Goal: Task Accomplishment & Management: Use online tool/utility

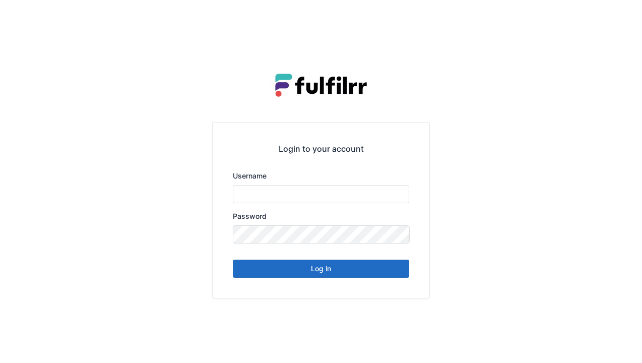
type input "******"
click at [322, 270] on button "Log in" at bounding box center [321, 269] width 176 height 18
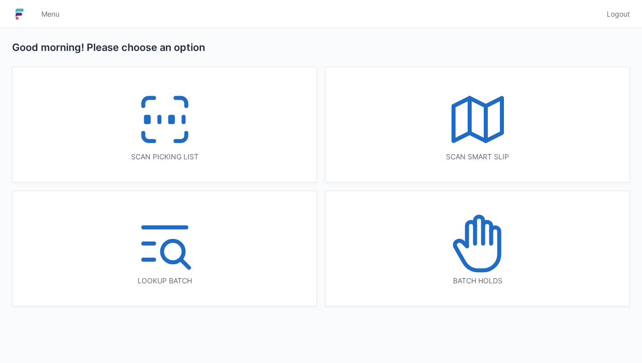
click at [178, 129] on icon at bounding box center [165, 119] width 65 height 65
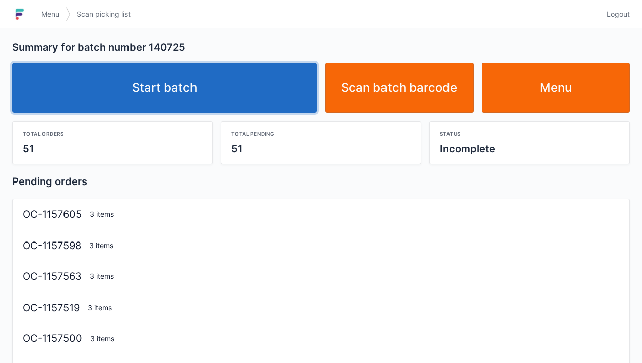
click at [186, 95] on link "Start batch" at bounding box center [164, 88] width 305 height 50
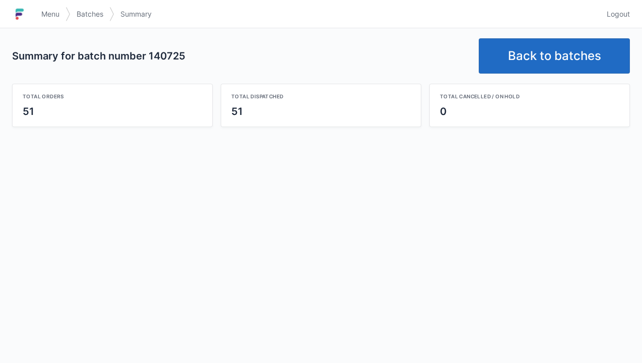
click at [547, 70] on link "Back to batches" at bounding box center [554, 55] width 151 height 35
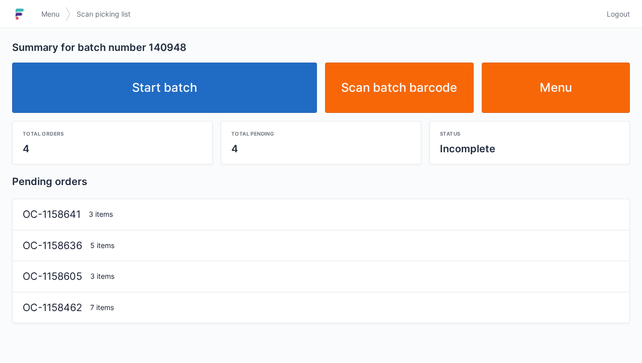
click at [184, 98] on link "Start batch" at bounding box center [164, 88] width 305 height 50
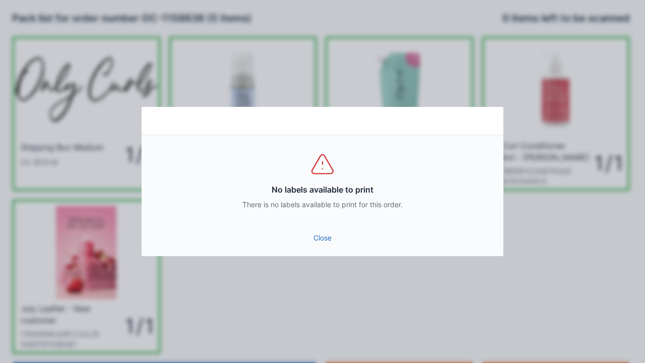
click at [323, 246] on link "Close" at bounding box center [323, 238] width 346 height 18
click at [320, 243] on link "Close" at bounding box center [323, 238] width 346 height 18
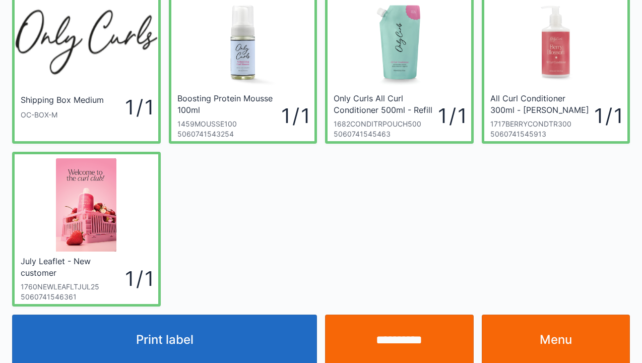
scroll to position [51, 0]
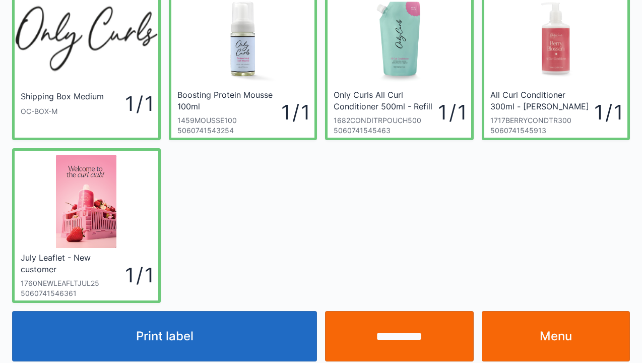
click at [196, 341] on button "Print label" at bounding box center [164, 336] width 305 height 50
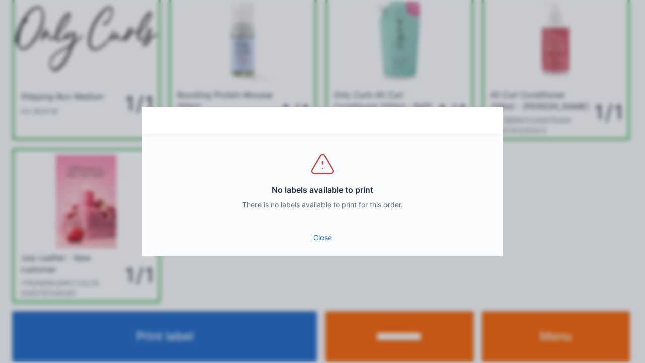
click at [322, 243] on link "Close" at bounding box center [323, 238] width 346 height 18
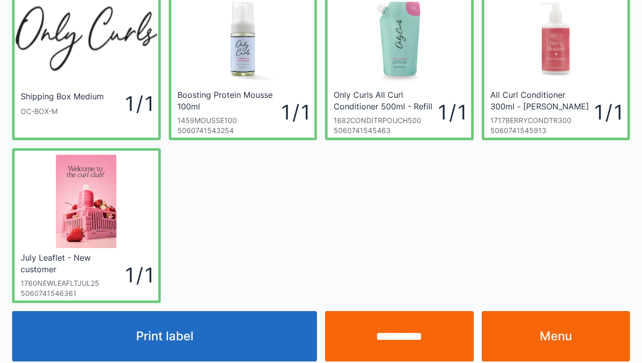
click at [396, 339] on input "**********" at bounding box center [399, 336] width 149 height 50
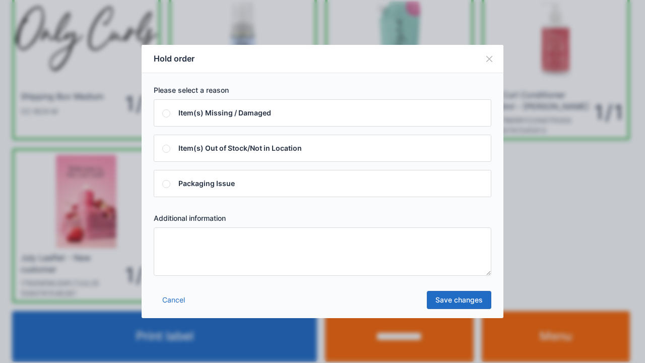
click at [172, 308] on link "Cancel" at bounding box center [174, 300] width 40 height 18
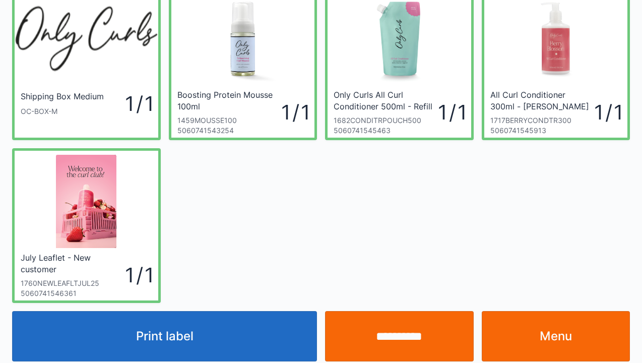
click at [547, 340] on link "Menu" at bounding box center [556, 336] width 149 height 50
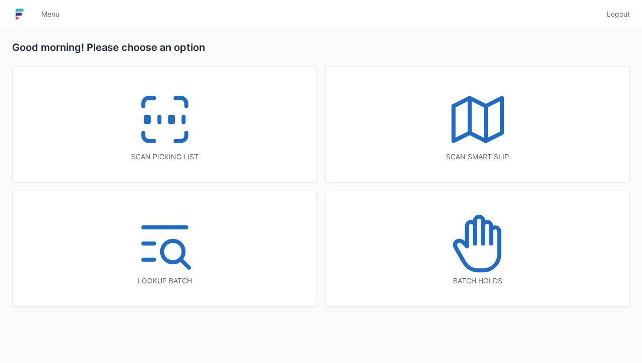
click at [165, 136] on icon at bounding box center [165, 119] width 65 height 65
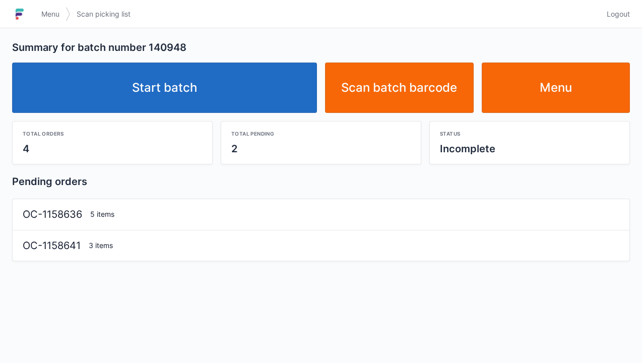
click at [168, 103] on link "Start batch" at bounding box center [164, 88] width 305 height 50
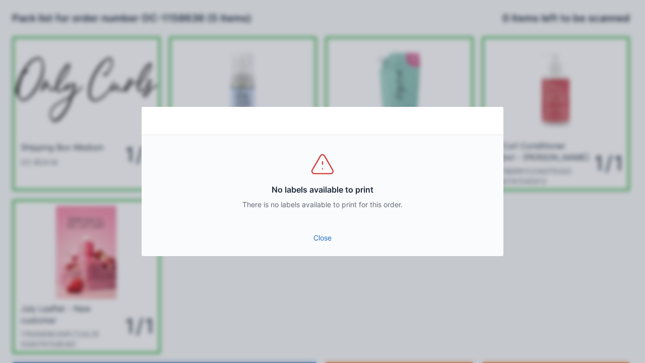
click at [318, 238] on link "Close" at bounding box center [323, 238] width 346 height 18
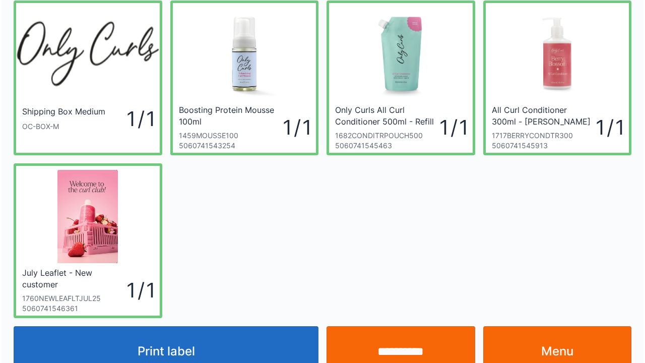
scroll to position [58, 0]
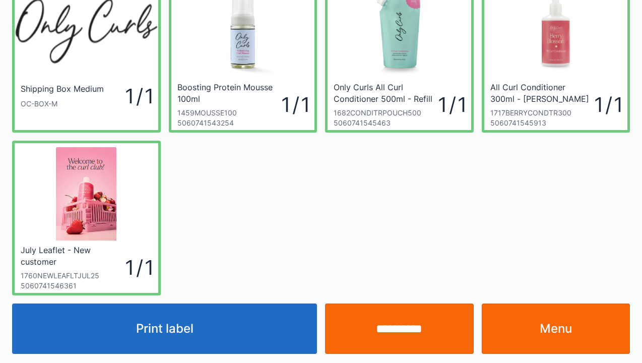
click at [407, 345] on input "**********" at bounding box center [399, 328] width 149 height 50
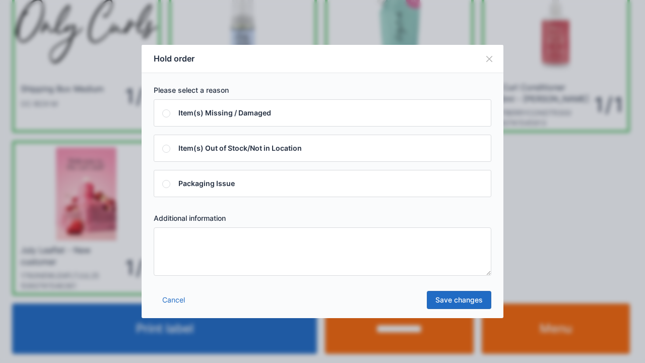
click at [163, 240] on textarea at bounding box center [323, 251] width 338 height 48
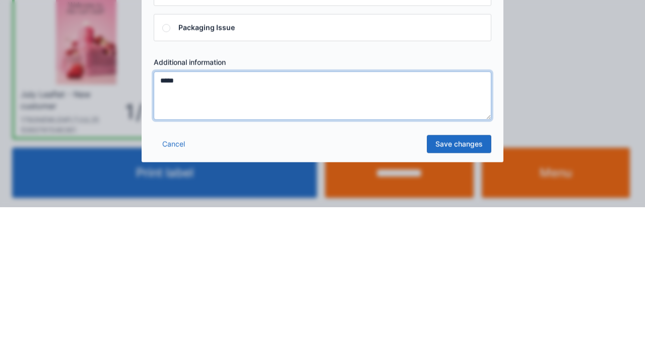
type textarea "*****"
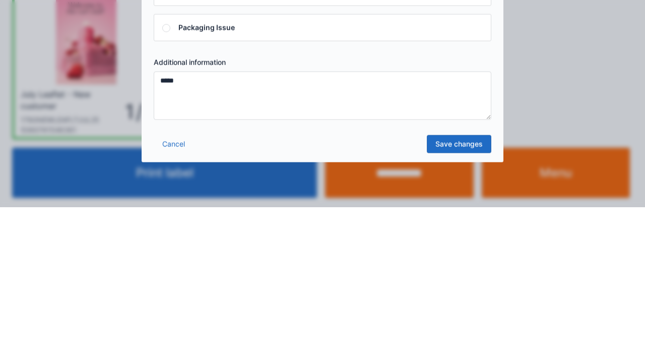
click at [467, 304] on link "Save changes" at bounding box center [459, 300] width 65 height 18
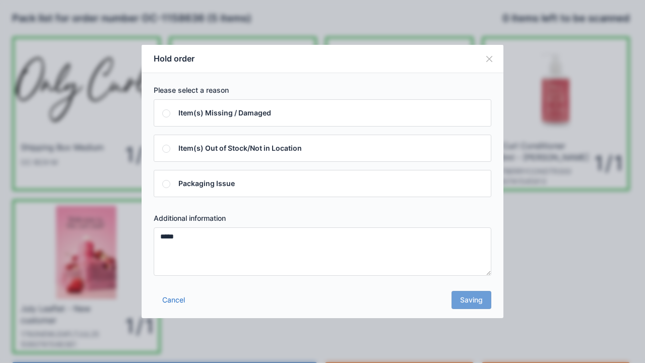
click at [470, 305] on div "Cancel Saving" at bounding box center [323, 303] width 362 height 30
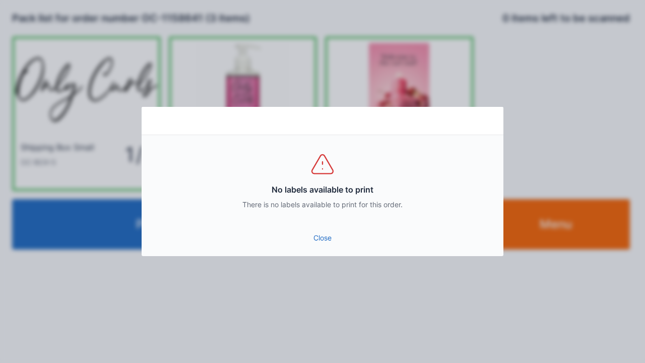
click at [324, 244] on link "Close" at bounding box center [323, 238] width 346 height 18
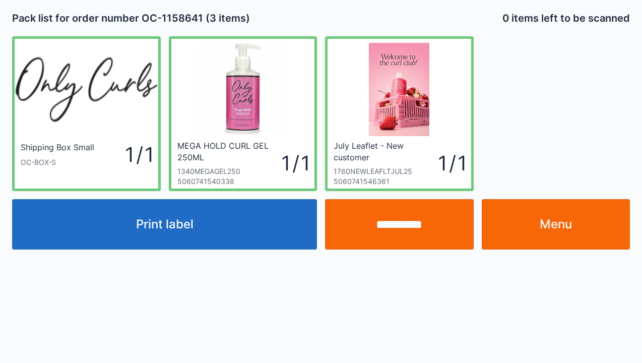
click at [561, 228] on link "Menu" at bounding box center [556, 224] width 149 height 50
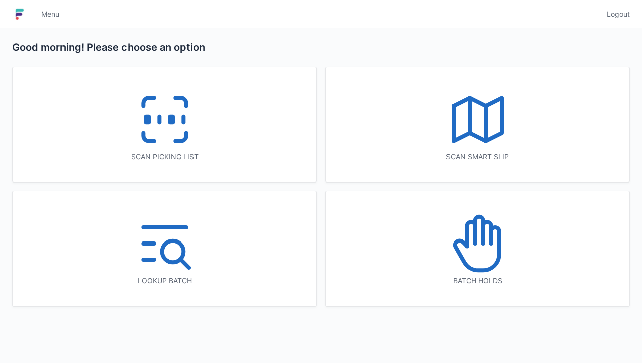
click at [184, 122] on line at bounding box center [184, 120] width 0 height 6
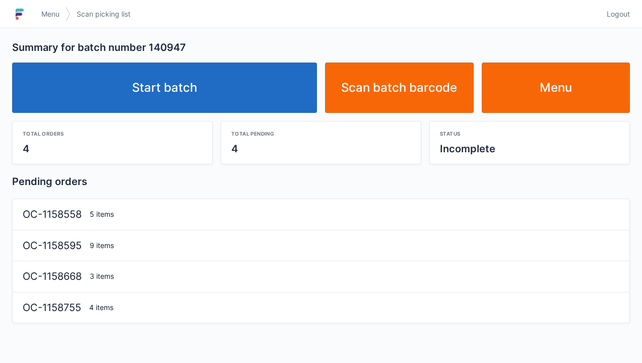
click at [189, 102] on link "Start batch" at bounding box center [164, 88] width 305 height 50
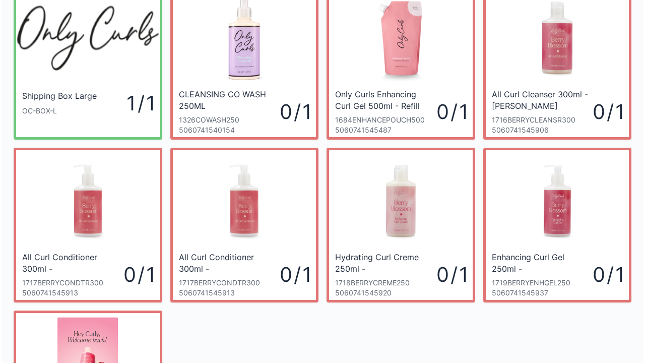
scroll to position [49, 0]
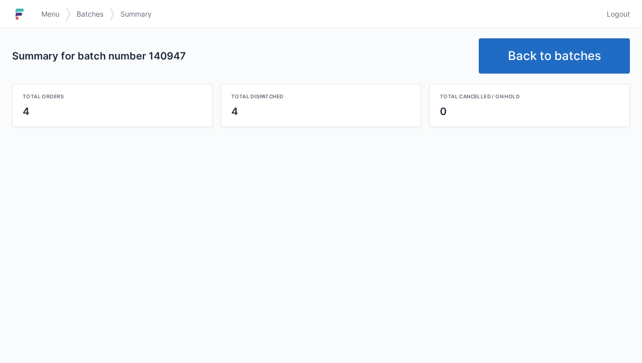
click at [548, 62] on link "Back to batches" at bounding box center [554, 55] width 151 height 35
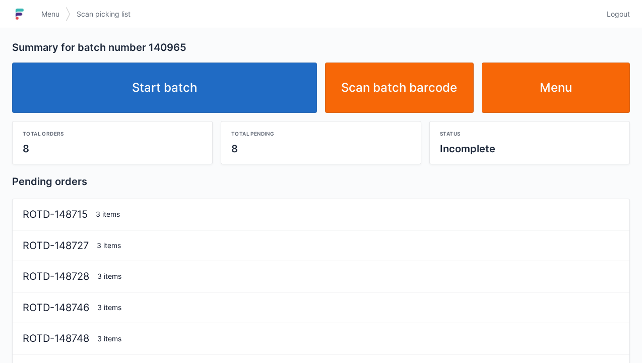
click at [177, 100] on link "Start batch" at bounding box center [164, 88] width 305 height 50
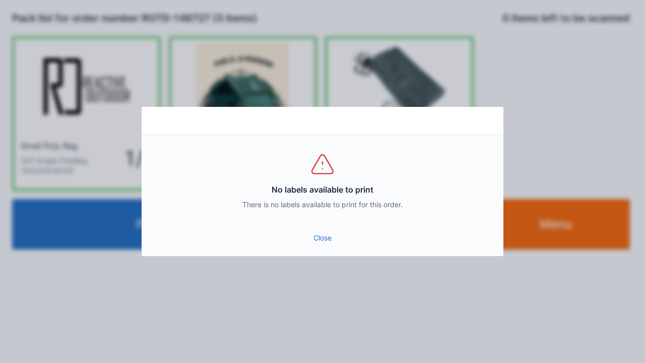
click at [324, 246] on link "Close" at bounding box center [323, 238] width 346 height 18
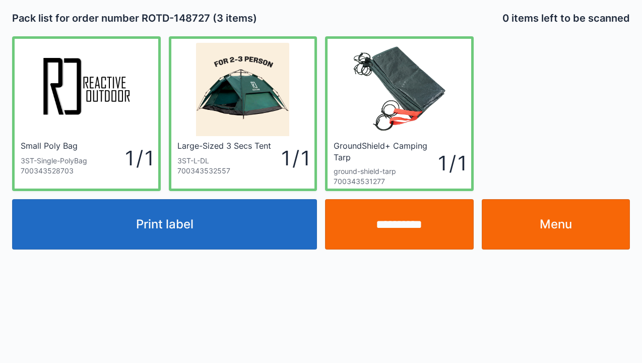
click at [561, 237] on link "Menu" at bounding box center [556, 224] width 149 height 50
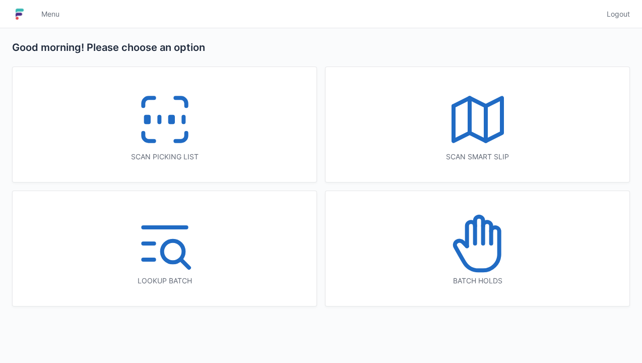
click at [154, 137] on icon at bounding box center [165, 119] width 65 height 65
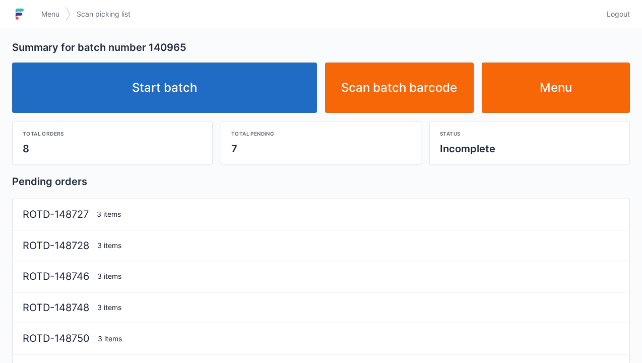
click at [187, 97] on link "Start batch" at bounding box center [164, 88] width 305 height 50
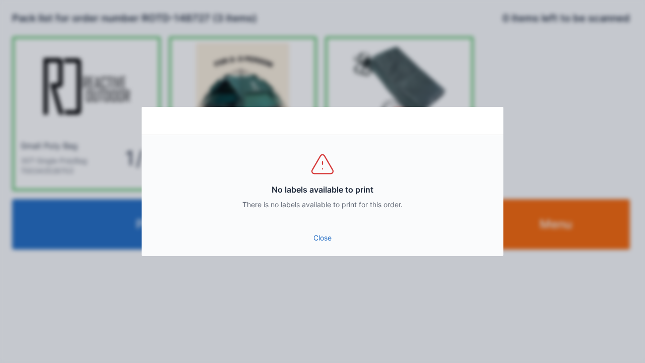
click at [323, 245] on link "Close" at bounding box center [323, 238] width 346 height 18
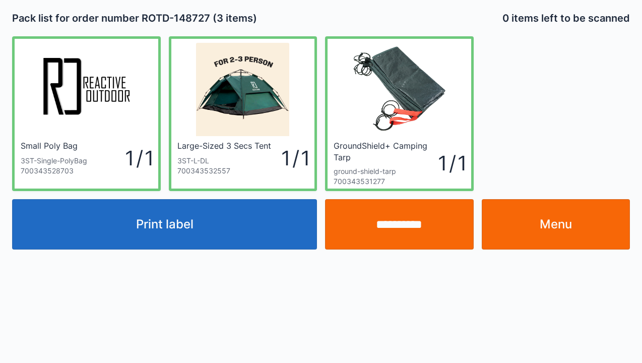
click at [176, 231] on button "Print label" at bounding box center [164, 224] width 305 height 50
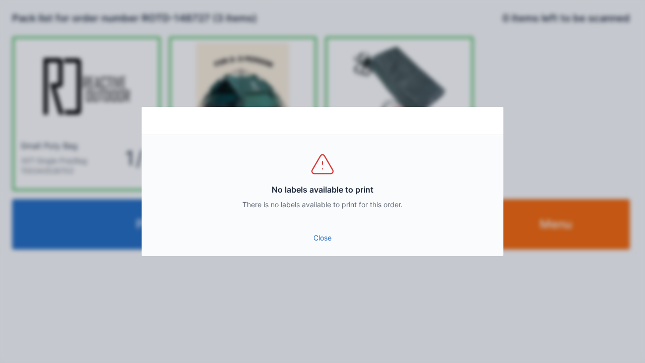
click at [332, 232] on link "Close" at bounding box center [323, 238] width 346 height 18
click at [313, 252] on div "Close" at bounding box center [323, 241] width 362 height 30
click at [331, 244] on link "Close" at bounding box center [323, 238] width 346 height 18
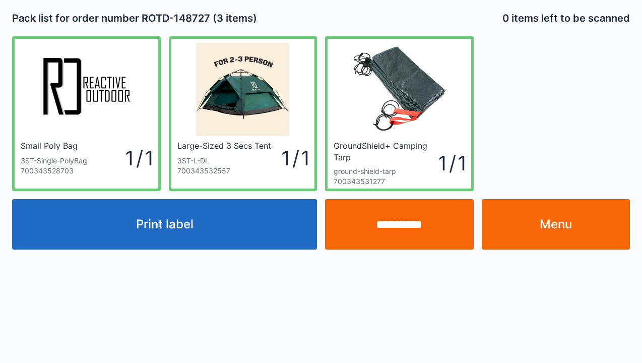
click at [175, 229] on button "Print label" at bounding box center [164, 224] width 305 height 50
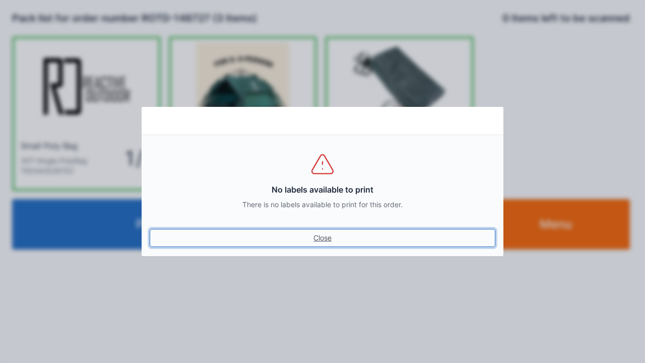
click at [319, 245] on link "Close" at bounding box center [323, 238] width 346 height 18
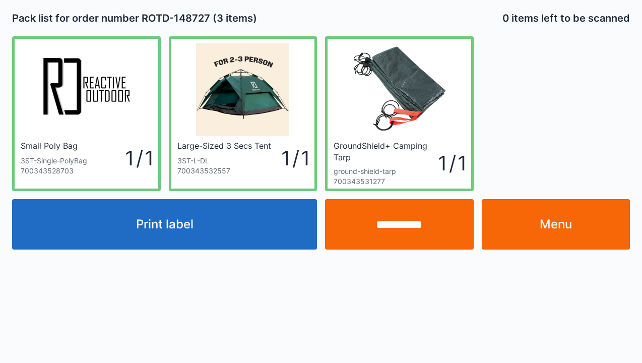
click at [550, 235] on link "Menu" at bounding box center [556, 224] width 149 height 50
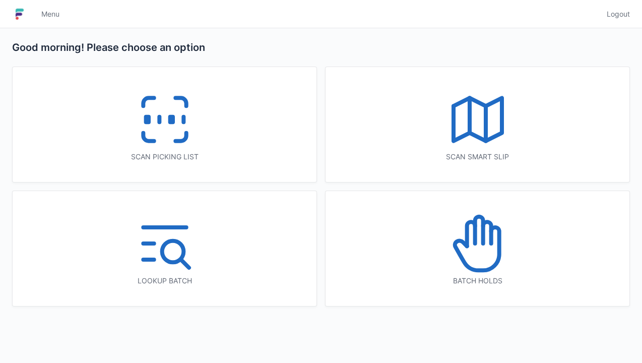
click at [175, 136] on icon at bounding box center [165, 119] width 65 height 65
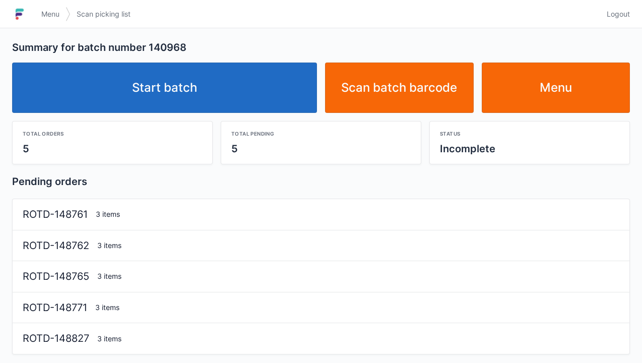
click at [182, 99] on link "Start batch" at bounding box center [164, 88] width 305 height 50
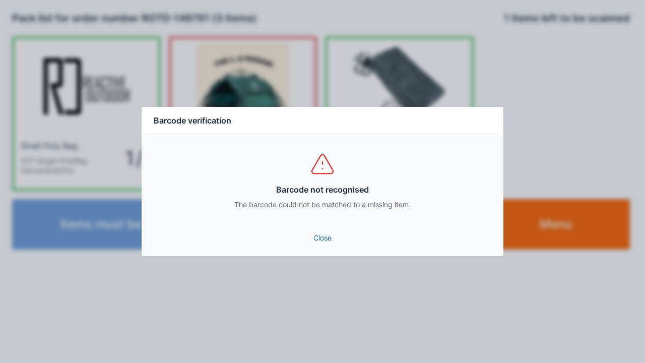
click at [332, 240] on link "Close" at bounding box center [323, 238] width 346 height 18
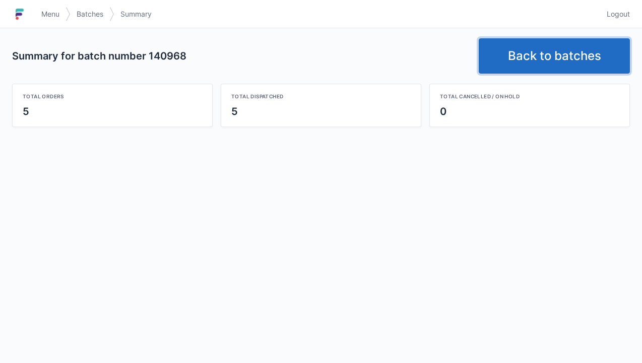
click at [543, 59] on link "Back to batches" at bounding box center [554, 55] width 151 height 35
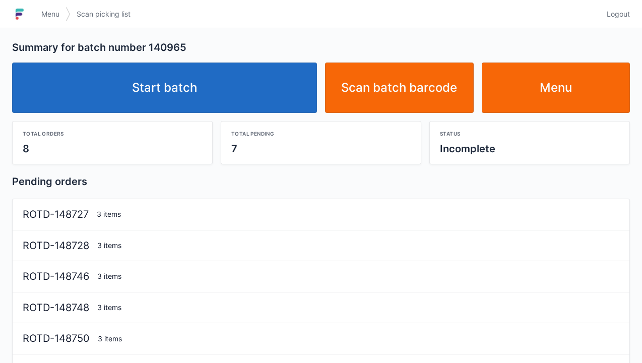
click at [209, 94] on link "Start batch" at bounding box center [164, 88] width 305 height 50
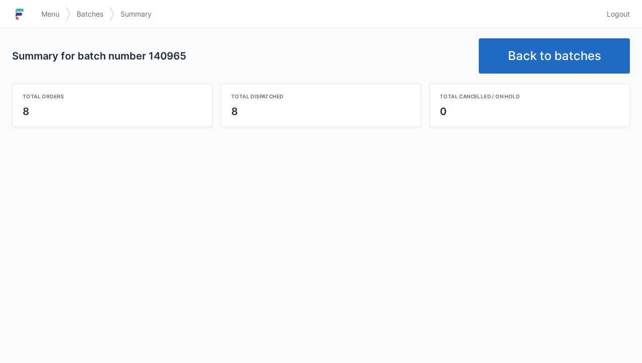
click at [543, 60] on link "Back to batches" at bounding box center [554, 55] width 151 height 35
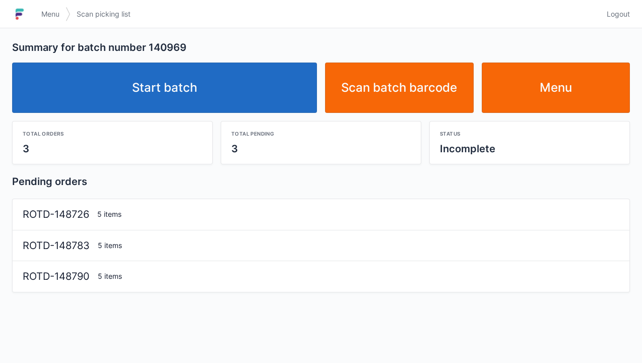
click at [188, 92] on link "Start batch" at bounding box center [164, 88] width 305 height 50
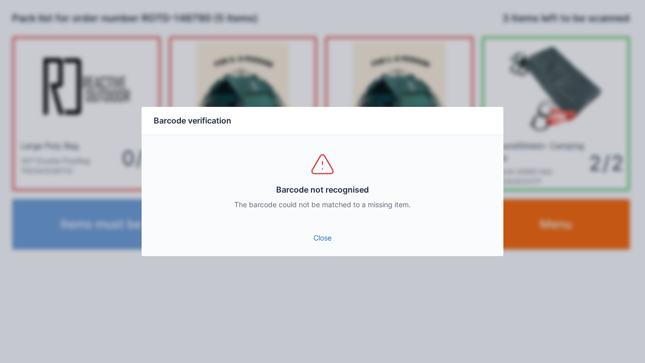
click at [328, 242] on link "Close" at bounding box center [323, 238] width 346 height 18
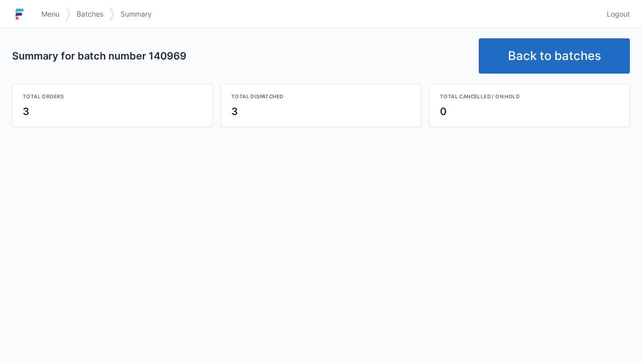
click at [556, 66] on link "Back to batches" at bounding box center [554, 55] width 151 height 35
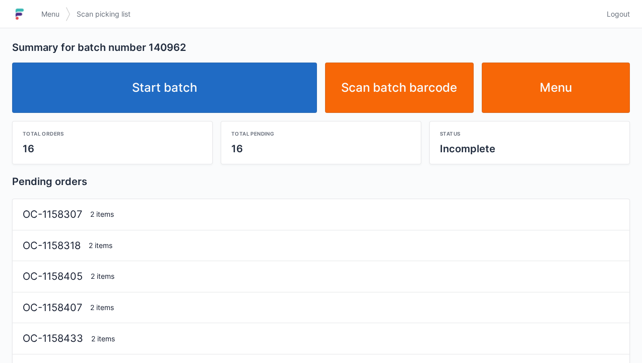
click at [168, 92] on link "Start batch" at bounding box center [164, 88] width 305 height 50
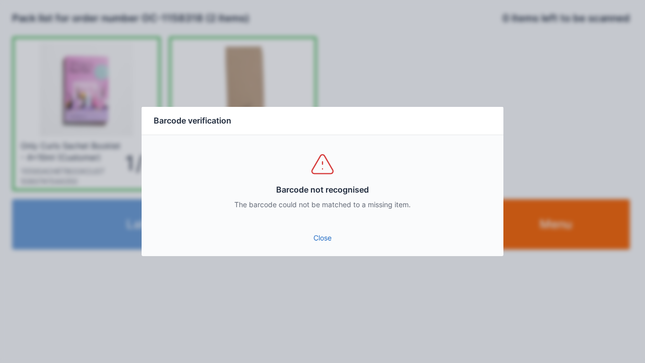
click at [328, 240] on link "Close" at bounding box center [323, 238] width 346 height 18
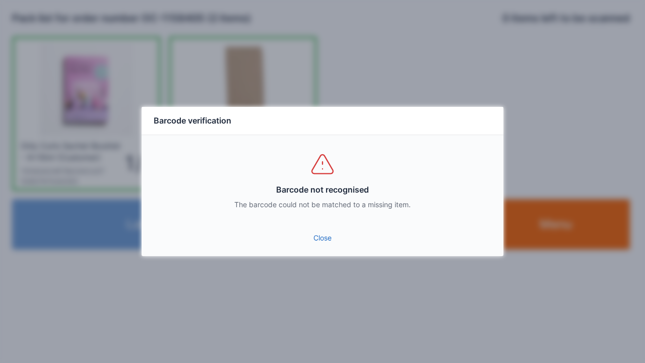
click at [329, 240] on link "Close" at bounding box center [323, 238] width 346 height 18
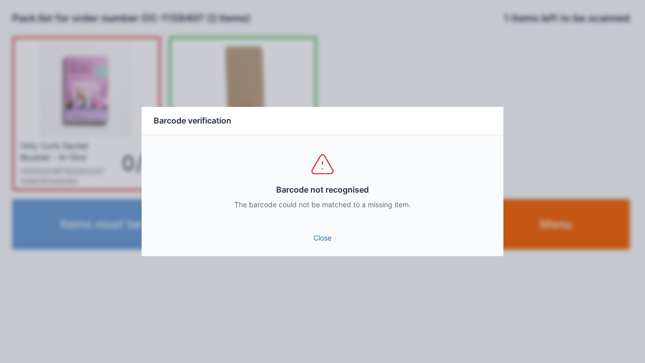
click at [315, 243] on link "Close" at bounding box center [323, 238] width 346 height 18
click at [321, 245] on link "Close" at bounding box center [323, 238] width 346 height 18
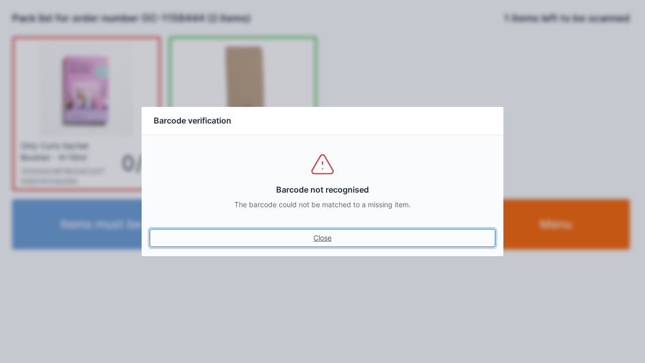
click at [330, 237] on link "Close" at bounding box center [323, 238] width 346 height 18
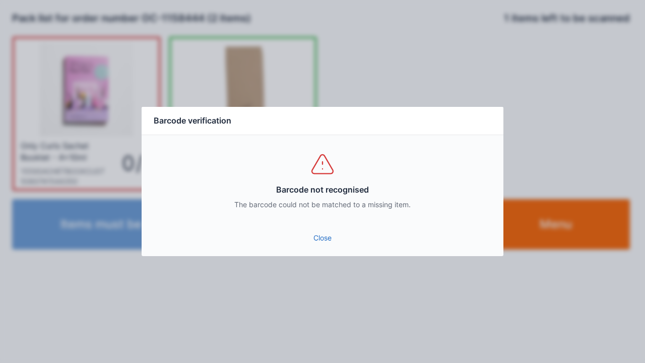
click at [324, 243] on link "Close" at bounding box center [323, 238] width 346 height 18
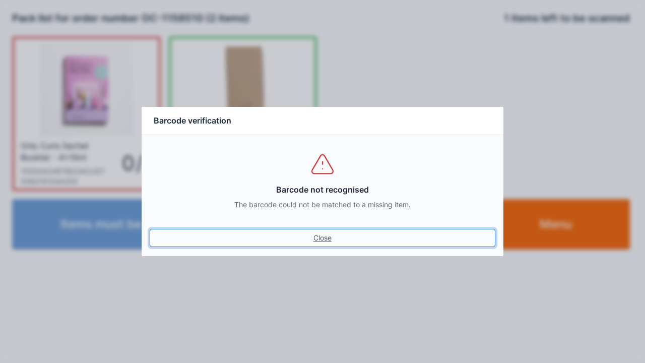
click at [329, 245] on link "Close" at bounding box center [323, 238] width 346 height 18
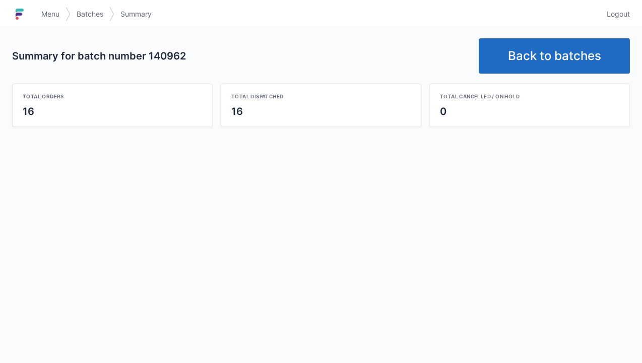
click at [540, 52] on link "Back to batches" at bounding box center [554, 55] width 151 height 35
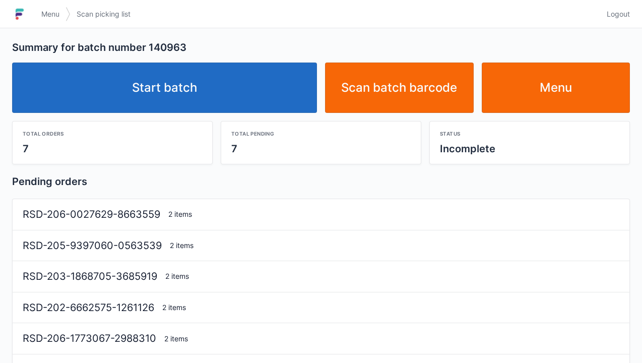
click at [182, 105] on link "Start batch" at bounding box center [164, 88] width 305 height 50
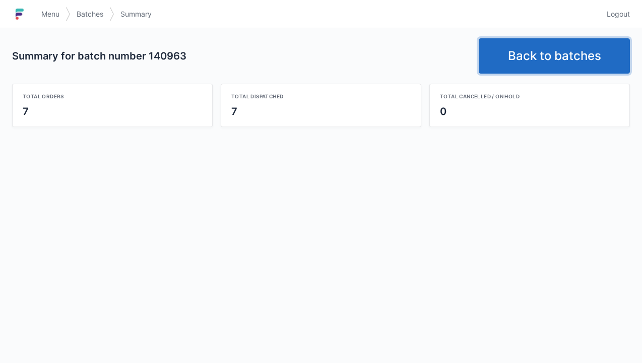
click at [542, 62] on link "Back to batches" at bounding box center [554, 55] width 151 height 35
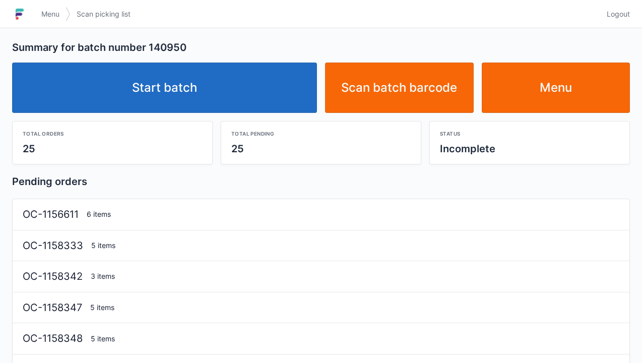
click at [170, 91] on link "Start batch" at bounding box center [164, 88] width 305 height 50
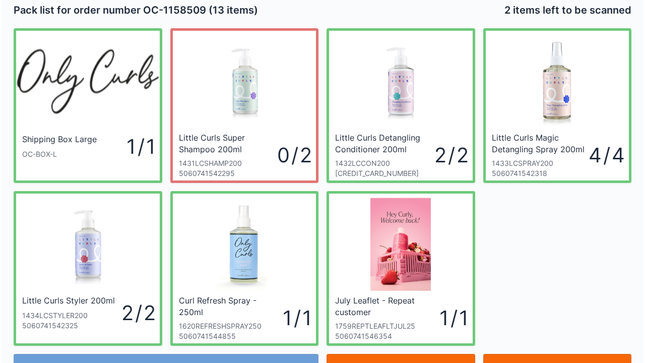
scroll to position [8, 0]
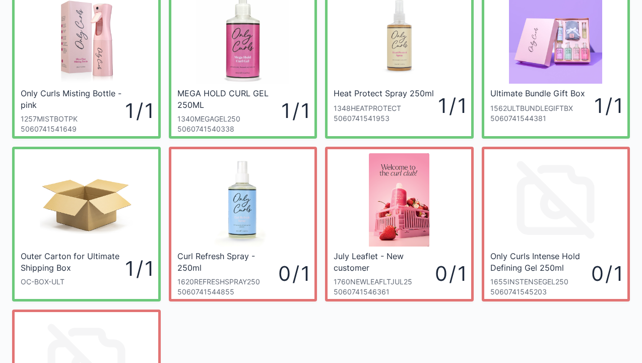
click at [449, 249] on div at bounding box center [400, 199] width 144 height 101
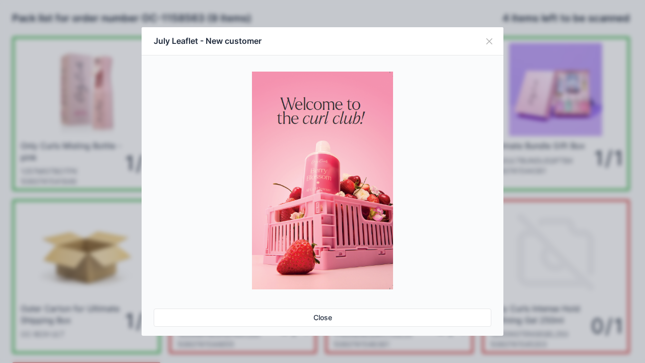
click at [486, 46] on button "Close" at bounding box center [489, 41] width 28 height 28
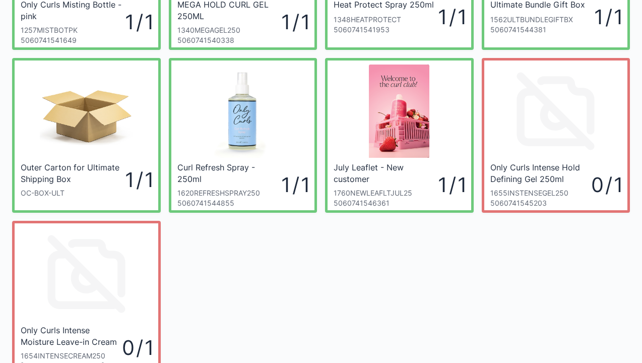
scroll to position [141, 0]
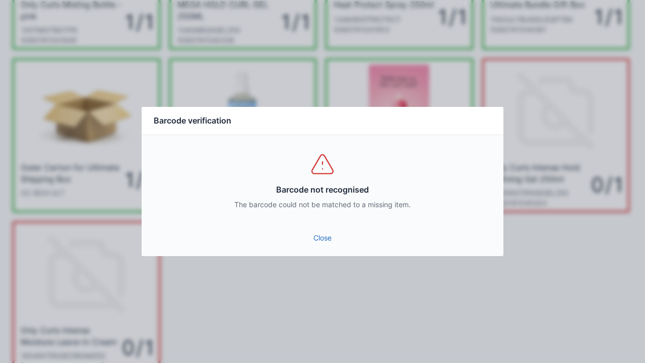
click at [326, 240] on link "Close" at bounding box center [323, 238] width 346 height 18
click at [317, 255] on div "Close" at bounding box center [323, 241] width 362 height 30
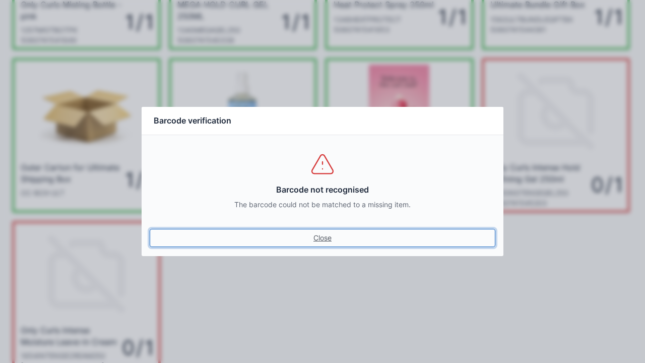
click at [326, 242] on link "Close" at bounding box center [323, 238] width 346 height 18
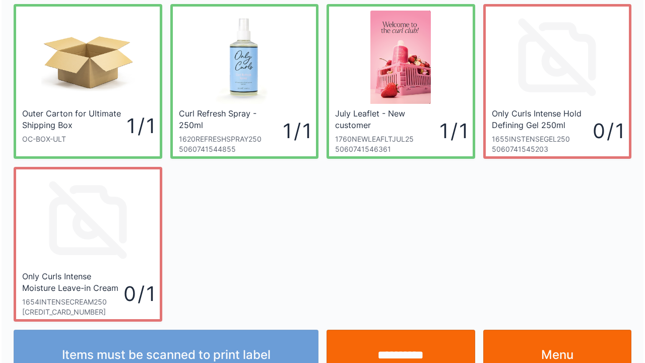
scroll to position [195, 0]
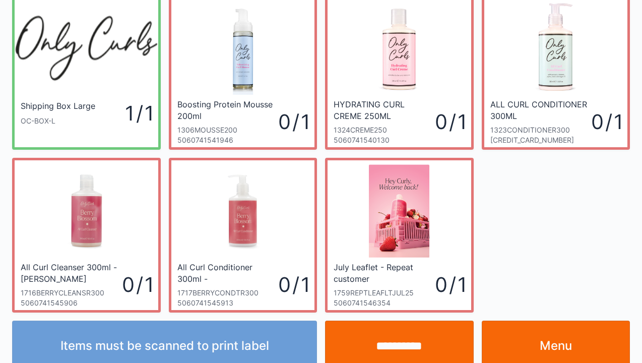
scroll to position [58, 0]
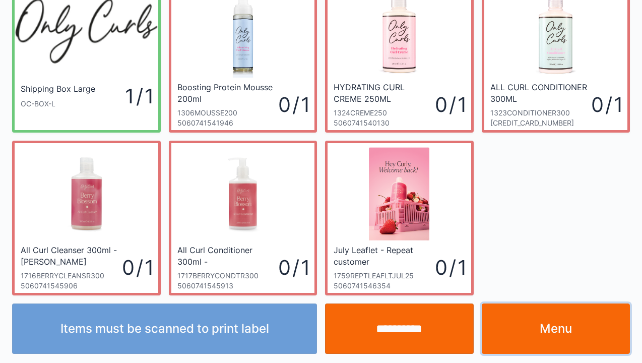
click at [535, 326] on link "Menu" at bounding box center [556, 328] width 149 height 50
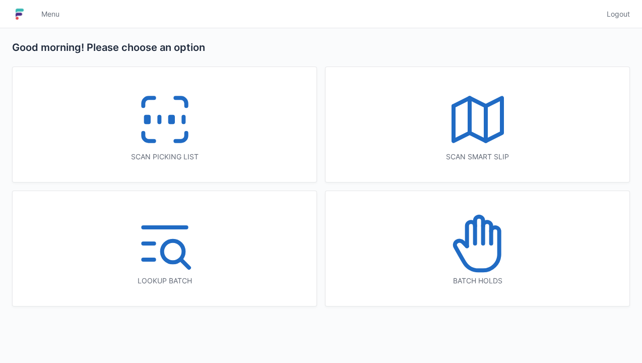
click at [173, 142] on icon at bounding box center [165, 119] width 65 height 65
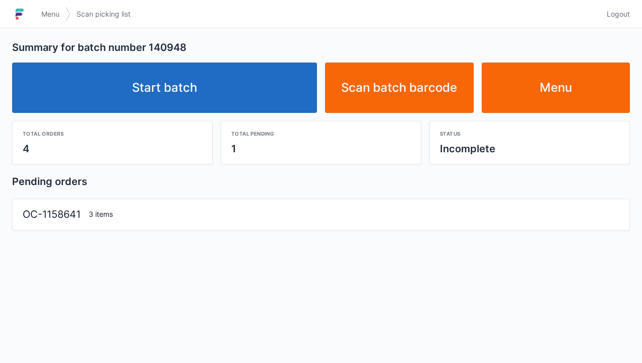
click at [191, 102] on link "Start batch" at bounding box center [164, 88] width 305 height 50
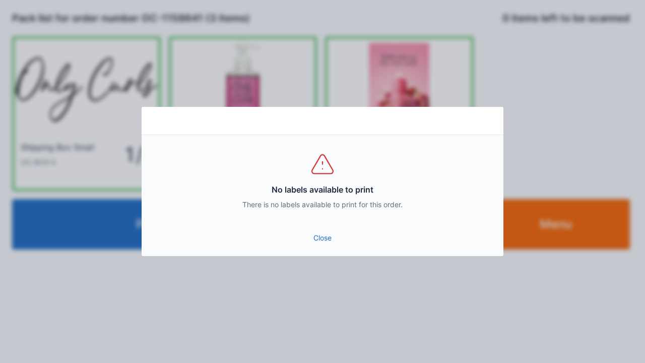
click at [319, 242] on link "Close" at bounding box center [323, 238] width 346 height 18
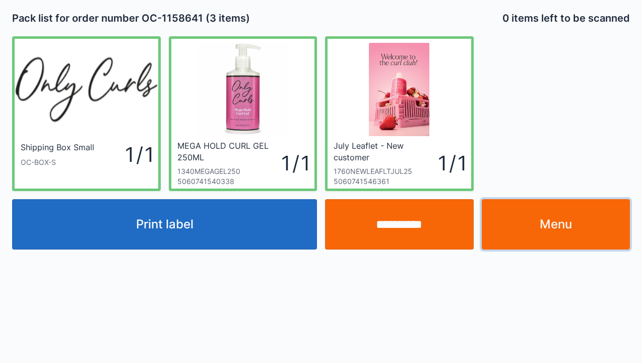
click at [536, 235] on link "Menu" at bounding box center [556, 224] width 149 height 50
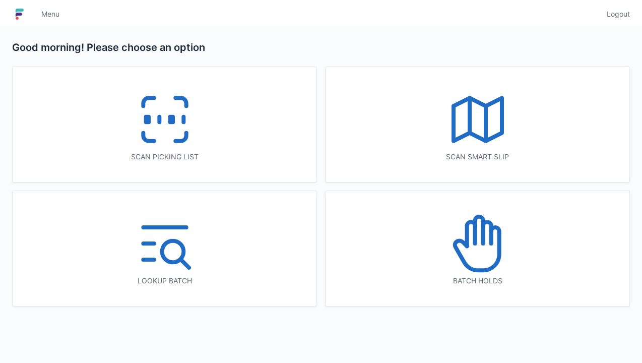
click at [152, 132] on icon at bounding box center [165, 119] width 65 height 65
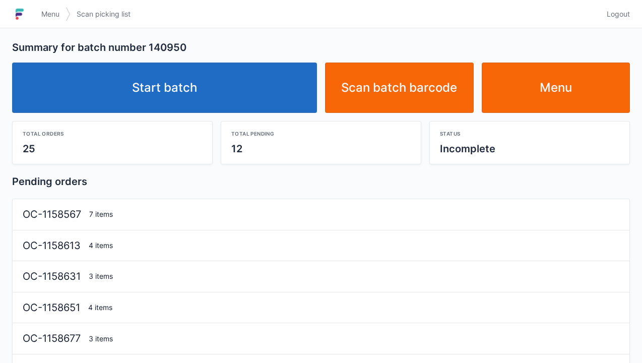
click at [201, 96] on link "Start batch" at bounding box center [164, 88] width 305 height 50
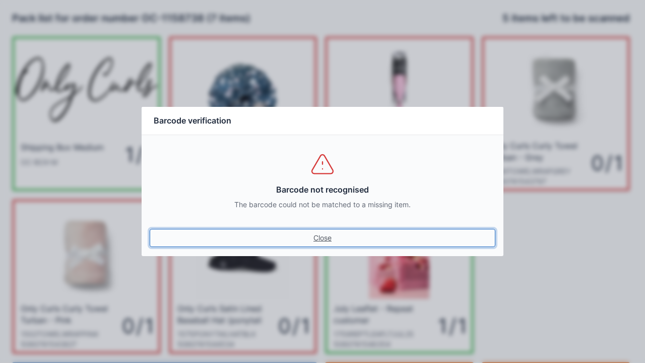
click at [324, 245] on link "Close" at bounding box center [323, 238] width 346 height 18
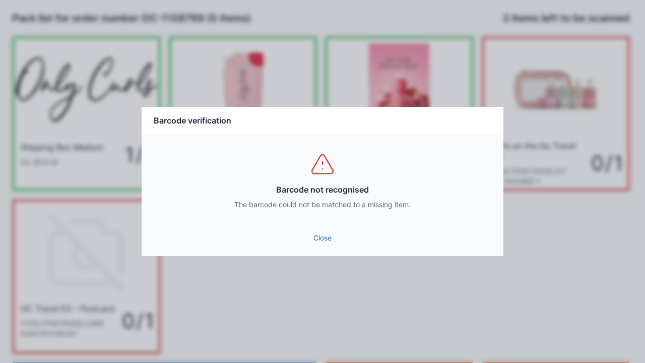
click at [320, 246] on link "Close" at bounding box center [323, 238] width 346 height 18
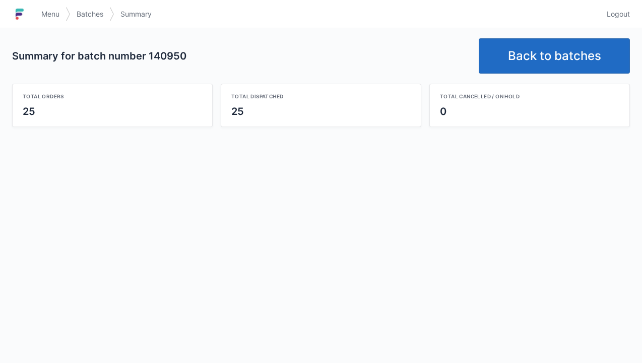
click at [545, 54] on link "Back to batches" at bounding box center [554, 55] width 151 height 35
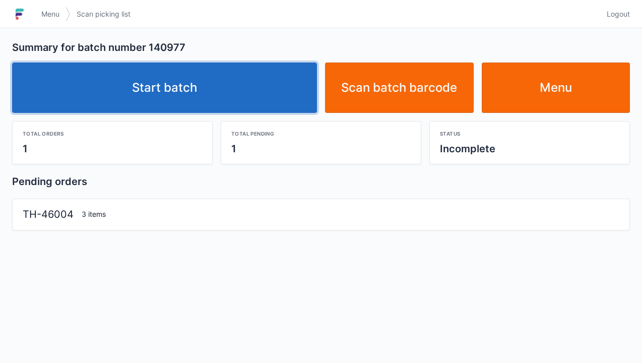
click at [178, 97] on link "Start batch" at bounding box center [164, 88] width 305 height 50
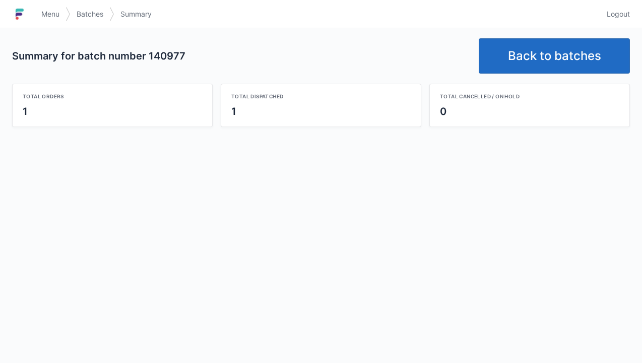
click at [552, 71] on link "Back to batches" at bounding box center [554, 55] width 151 height 35
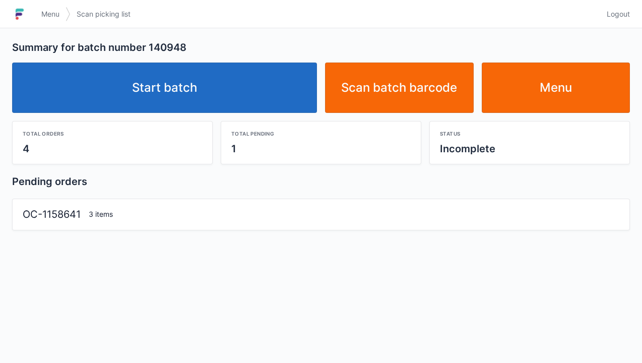
click at [149, 215] on div "3 items" at bounding box center [354, 214] width 539 height 10
click at [161, 91] on link "Start batch" at bounding box center [164, 88] width 305 height 50
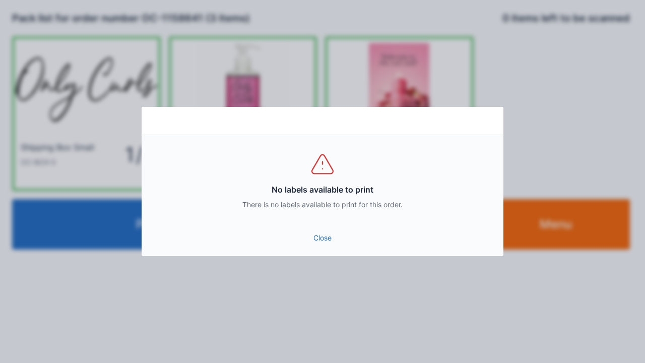
click at [337, 238] on link "Close" at bounding box center [323, 238] width 346 height 18
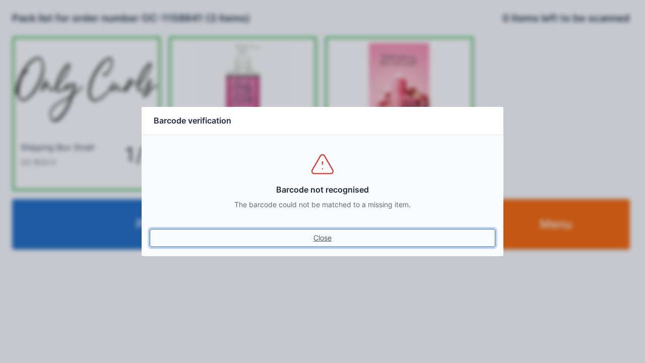
click at [323, 244] on link "Close" at bounding box center [323, 238] width 346 height 18
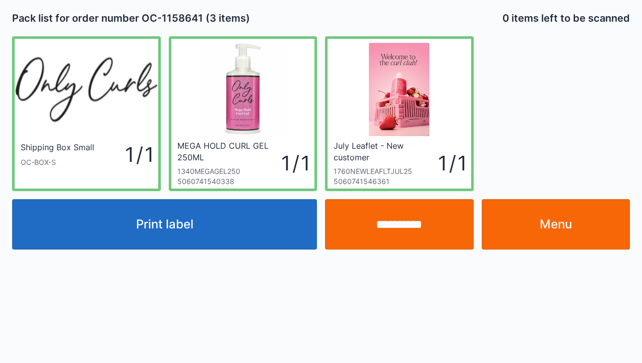
click at [548, 236] on link "Menu" at bounding box center [556, 224] width 149 height 50
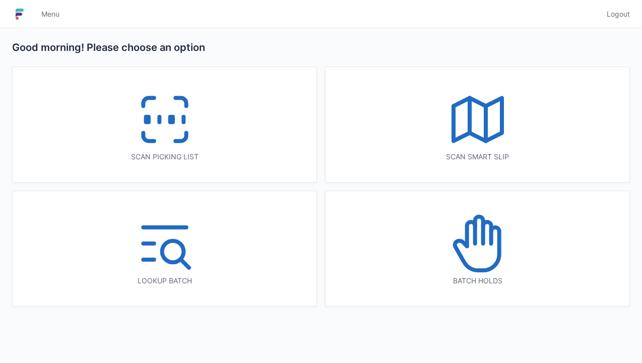
click at [172, 121] on rect at bounding box center [171, 120] width 3 height 6
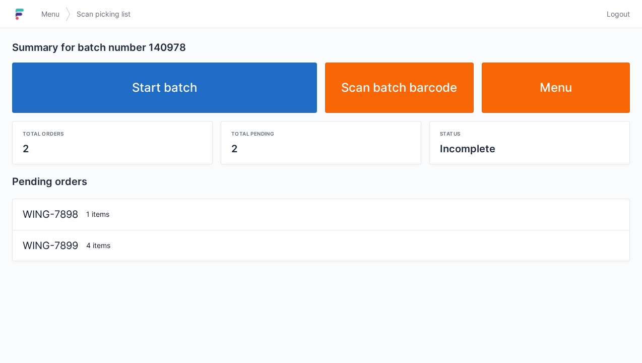
click at [198, 99] on link "Start batch" at bounding box center [164, 88] width 305 height 50
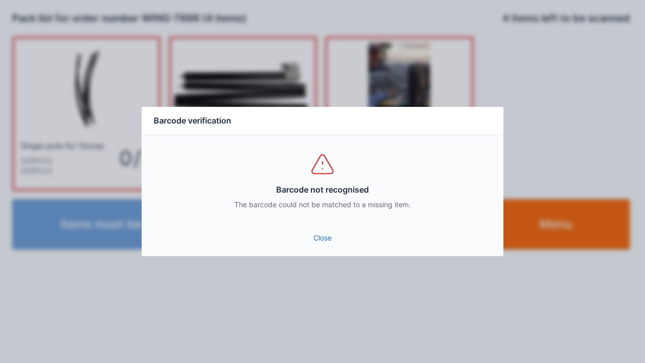
click at [330, 253] on div "Close" at bounding box center [323, 241] width 362 height 30
click at [324, 243] on link "Close" at bounding box center [323, 238] width 346 height 18
click at [330, 245] on link "Close" at bounding box center [323, 238] width 346 height 18
click at [324, 246] on link "Close" at bounding box center [323, 238] width 346 height 18
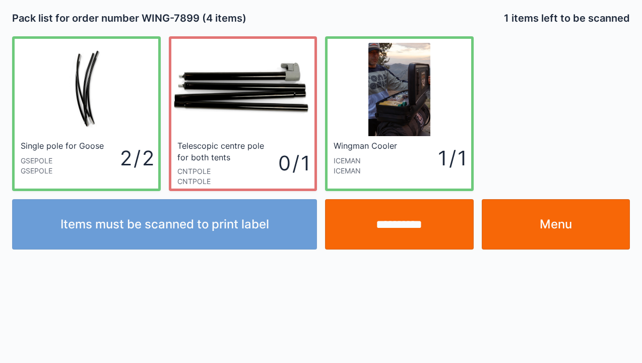
click at [390, 234] on input "**********" at bounding box center [399, 224] width 149 height 50
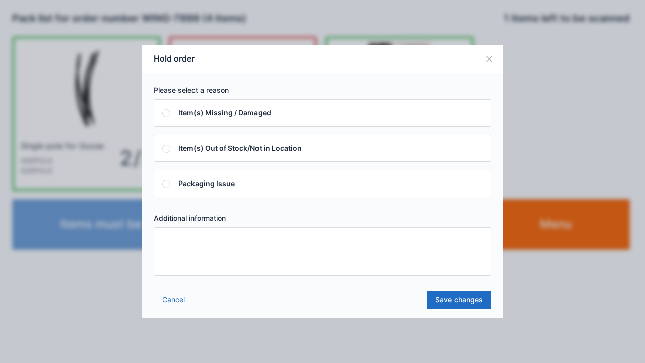
click at [173, 240] on textarea at bounding box center [323, 251] width 338 height 48
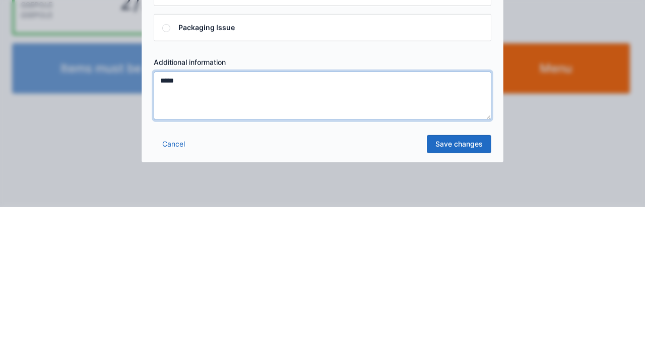
type textarea "*****"
click at [469, 304] on link "Save changes" at bounding box center [459, 300] width 65 height 18
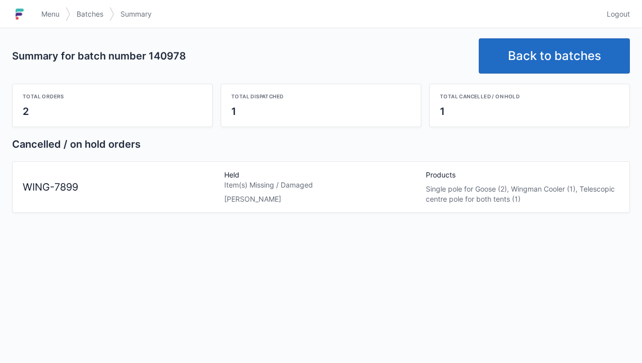
click at [51, 7] on link "Menu" at bounding box center [50, 14] width 30 height 18
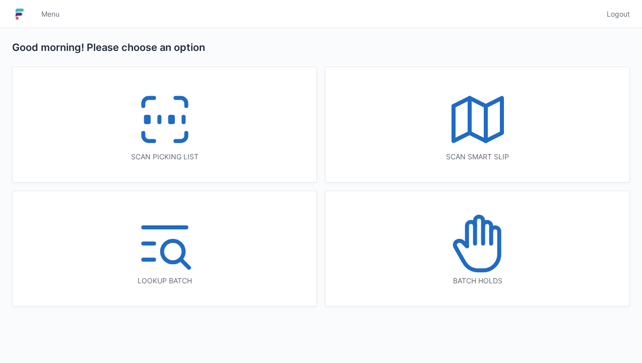
click at [168, 144] on icon at bounding box center [165, 119] width 65 height 65
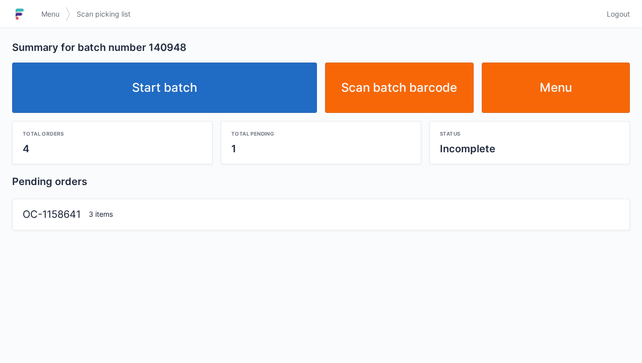
click at [174, 105] on link "Start batch" at bounding box center [164, 88] width 305 height 50
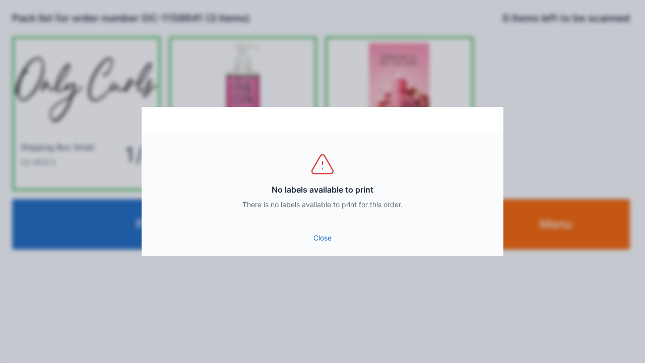
click at [324, 238] on link "Close" at bounding box center [323, 238] width 346 height 18
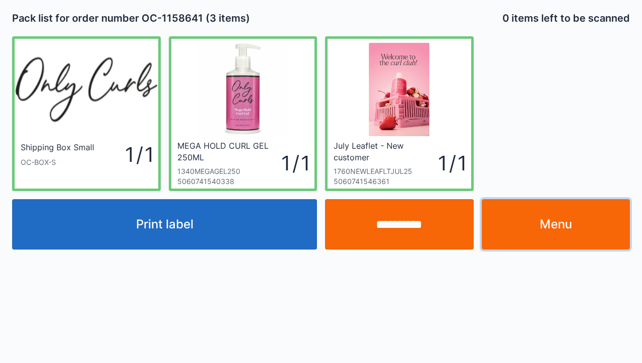
click at [546, 249] on link "Menu" at bounding box center [556, 224] width 149 height 50
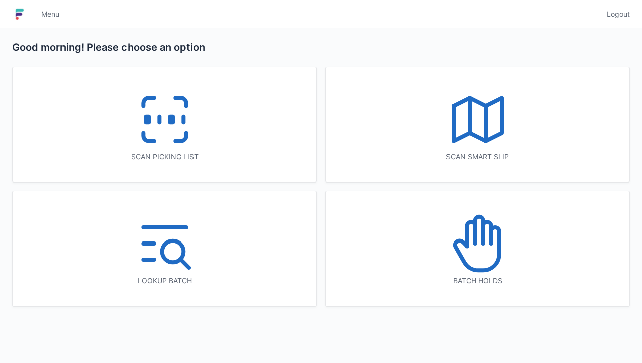
click at [188, 142] on icon at bounding box center [165, 119] width 65 height 65
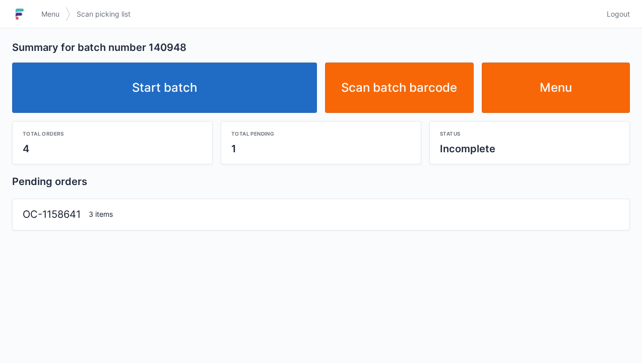
click at [104, 217] on div "3 items" at bounding box center [354, 214] width 539 height 10
click at [173, 97] on link "Start batch" at bounding box center [164, 88] width 305 height 50
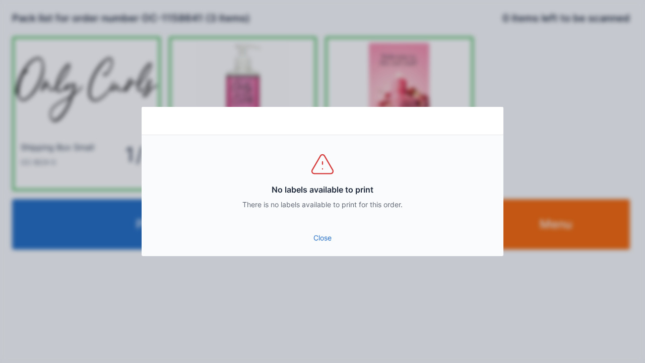
click at [326, 234] on link "Close" at bounding box center [323, 238] width 346 height 18
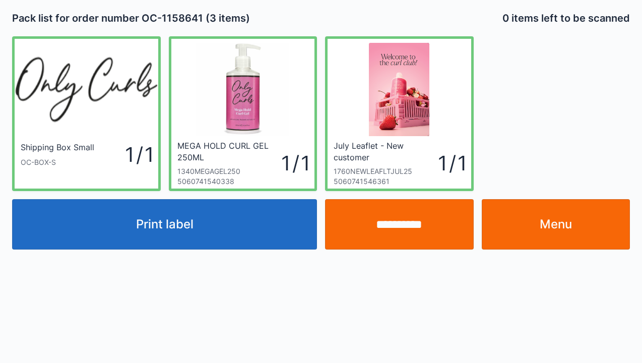
click at [551, 229] on link "Menu" at bounding box center [556, 224] width 149 height 50
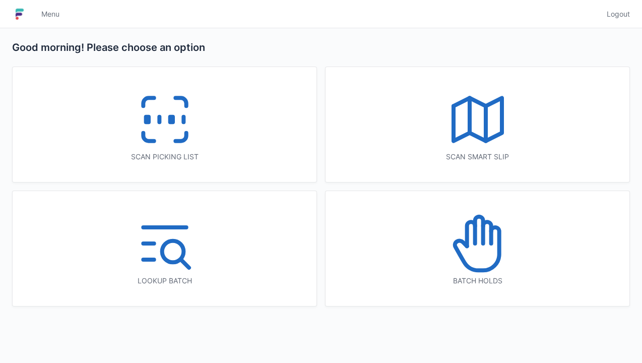
click at [160, 132] on icon at bounding box center [165, 119] width 65 height 65
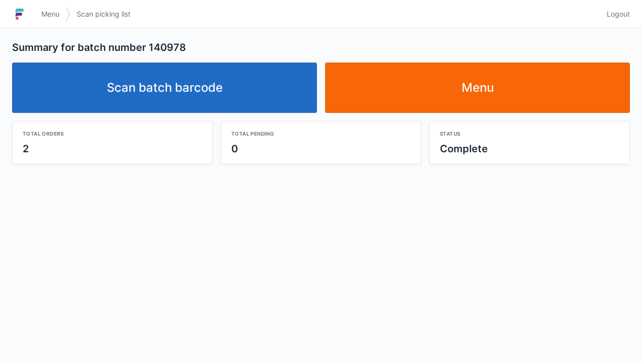
click at [182, 94] on link "Scan batch barcode" at bounding box center [164, 88] width 305 height 50
click at [184, 97] on link "Scan batch barcode" at bounding box center [164, 88] width 305 height 50
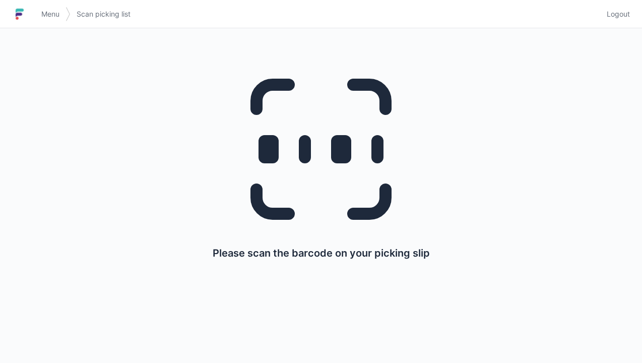
click at [57, 14] on span "Menu" at bounding box center [50, 14] width 18 height 10
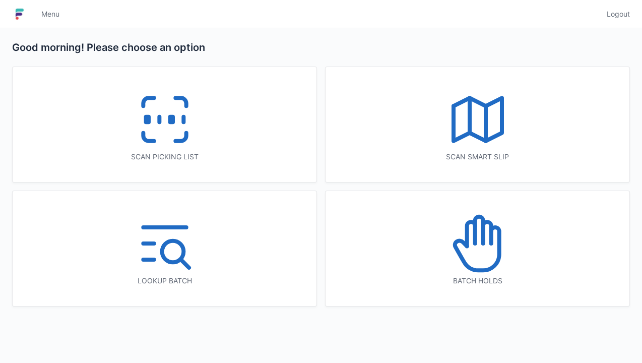
click at [176, 136] on icon at bounding box center [165, 119] width 65 height 65
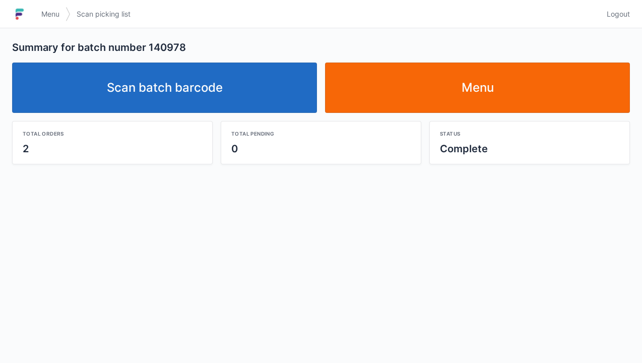
click at [211, 98] on link "Scan batch barcode" at bounding box center [164, 88] width 305 height 50
click at [236, 92] on link "Scan batch barcode" at bounding box center [164, 88] width 305 height 50
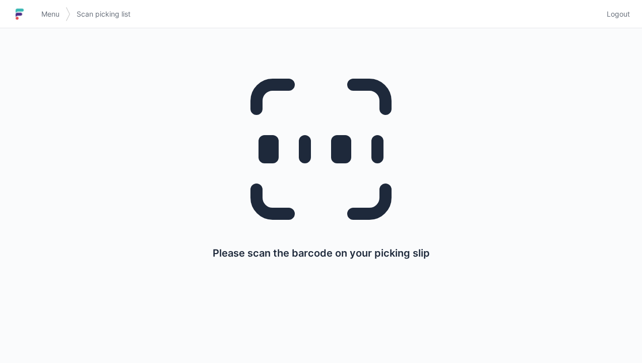
click at [68, 21] on img at bounding box center [68, 14] width 5 height 24
click at [47, 18] on span "Menu" at bounding box center [50, 14] width 18 height 10
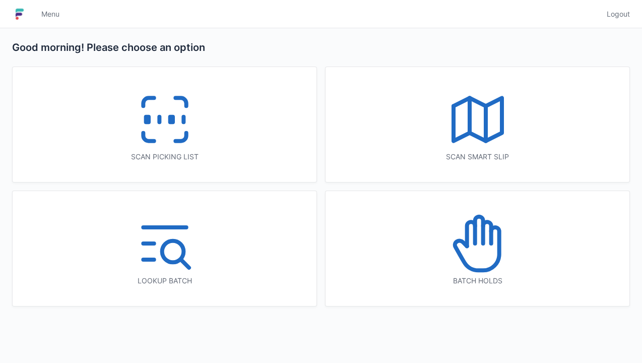
click at [499, 254] on icon at bounding box center [477, 248] width 44 height 43
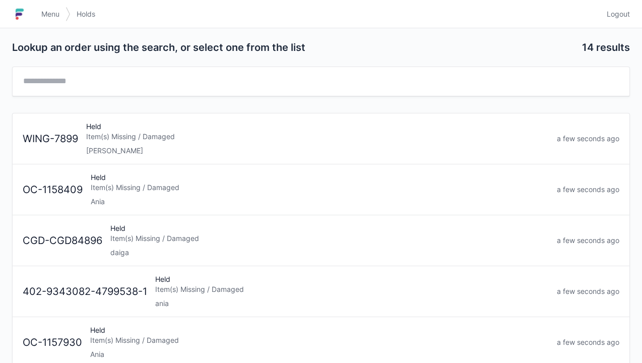
click at [168, 150] on div "[PERSON_NAME]" at bounding box center [317, 151] width 463 height 10
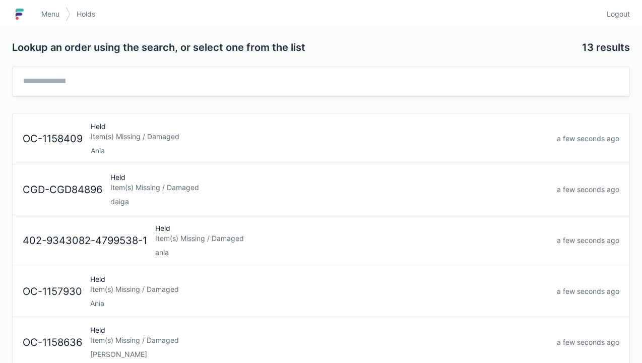
click at [49, 17] on span "Menu" at bounding box center [50, 14] width 18 height 10
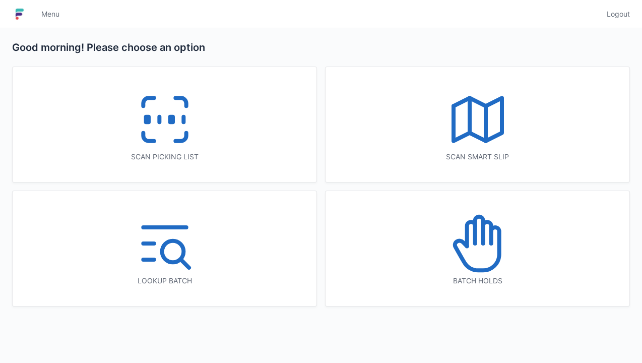
click at [166, 131] on icon at bounding box center [165, 119] width 65 height 65
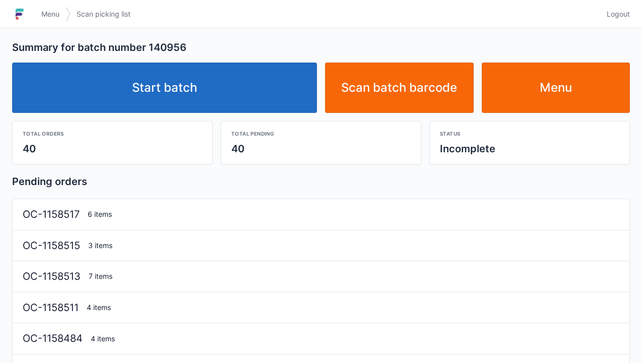
click at [174, 110] on link "Start batch" at bounding box center [164, 88] width 305 height 50
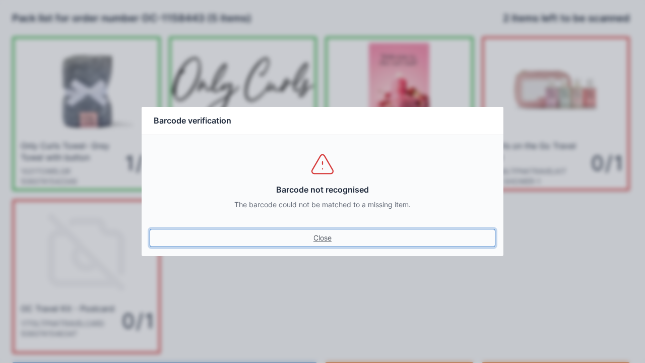
click at [318, 239] on link "Close" at bounding box center [323, 238] width 346 height 18
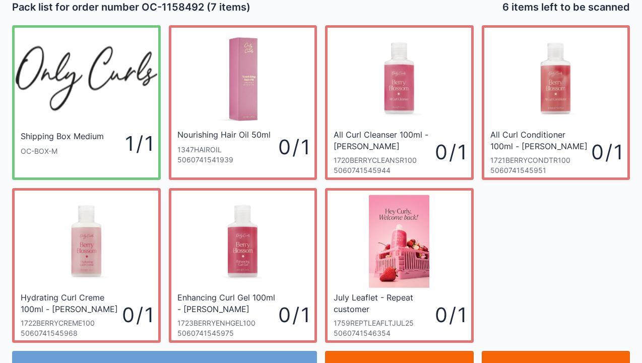
scroll to position [58, 0]
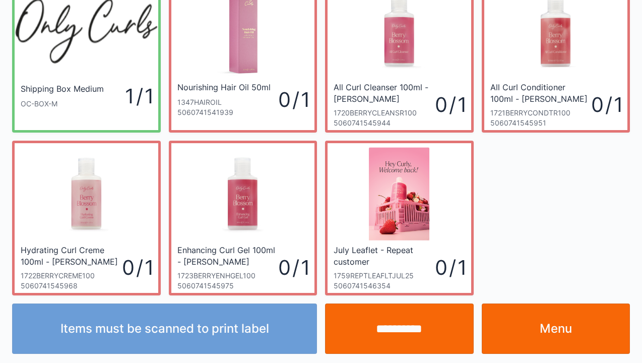
click at [555, 339] on link "Menu" at bounding box center [556, 328] width 149 height 50
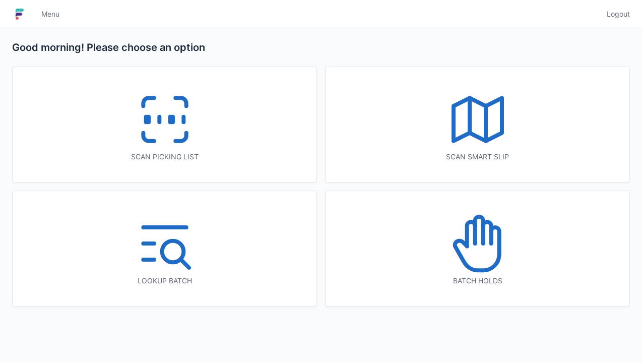
click at [161, 139] on icon at bounding box center [165, 119] width 65 height 65
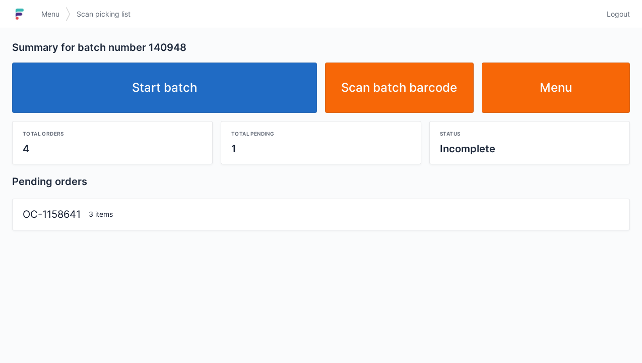
click at [172, 94] on link "Start batch" at bounding box center [164, 88] width 305 height 50
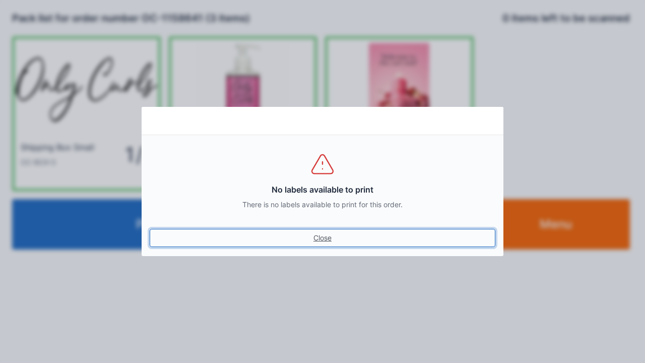
click at [325, 246] on link "Close" at bounding box center [323, 238] width 346 height 18
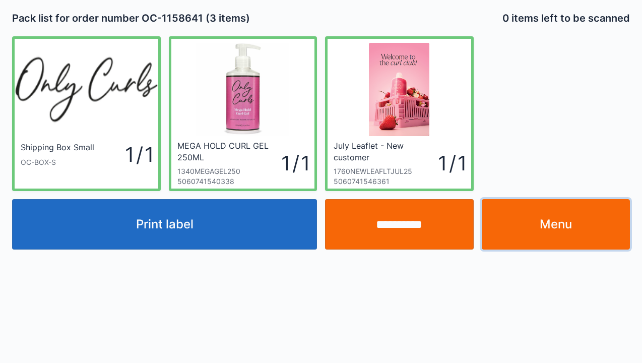
click at [546, 217] on link "Menu" at bounding box center [556, 224] width 149 height 50
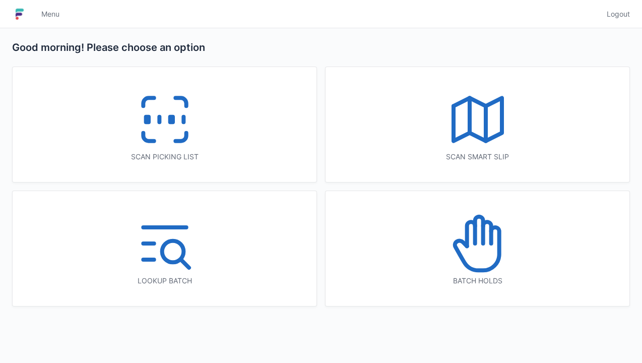
click at [149, 132] on icon at bounding box center [165, 119] width 65 height 65
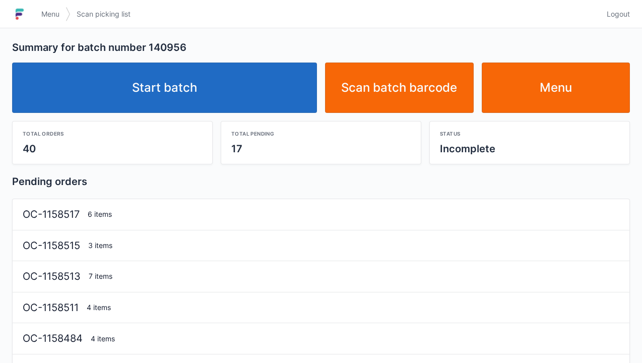
click at [186, 91] on link "Start batch" at bounding box center [164, 88] width 305 height 50
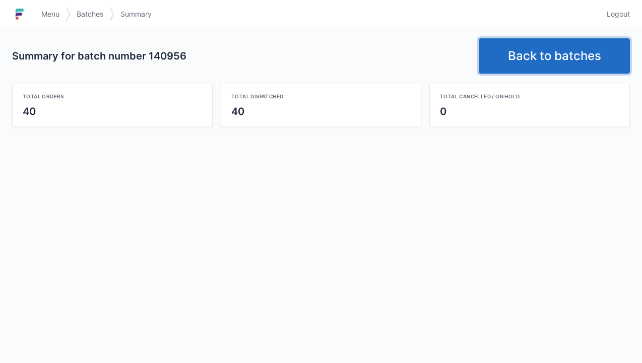
click at [543, 59] on link "Back to batches" at bounding box center [554, 55] width 151 height 35
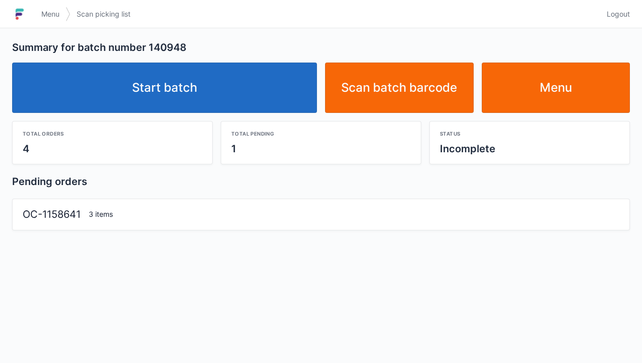
click at [160, 100] on link "Start batch" at bounding box center [164, 88] width 305 height 50
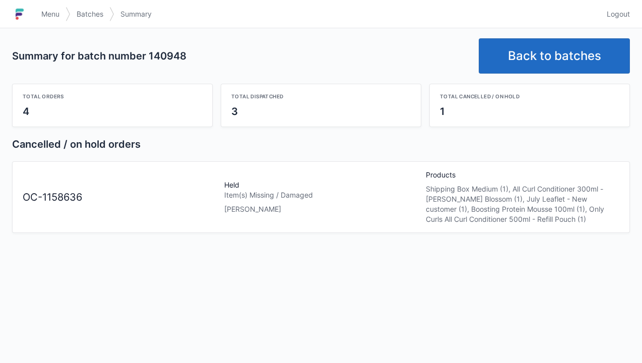
click at [241, 198] on div "Item(s) Missing / Damaged" at bounding box center [321, 195] width 194 height 10
click at [49, 19] on span "Menu" at bounding box center [50, 14] width 18 height 10
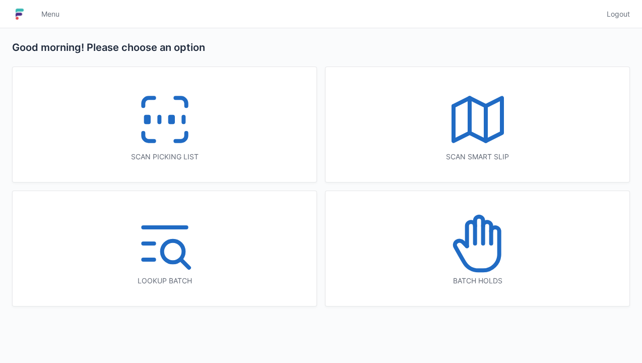
click at [478, 264] on icon at bounding box center [478, 243] width 65 height 65
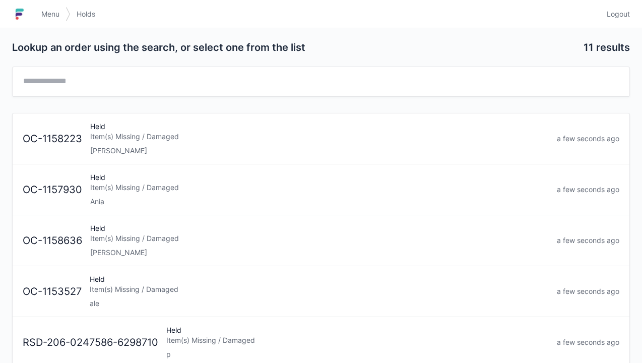
click at [148, 253] on div "Elena" at bounding box center [319, 253] width 459 height 10
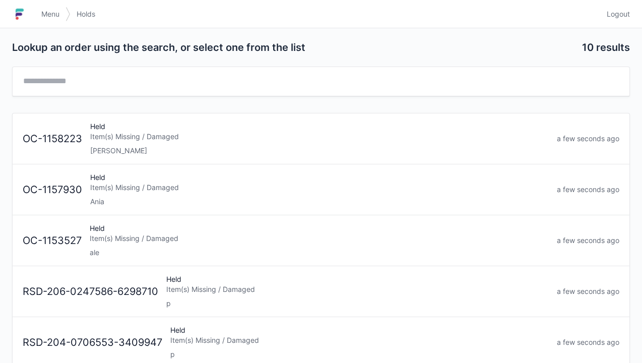
click at [47, 14] on span "Menu" at bounding box center [50, 14] width 18 height 10
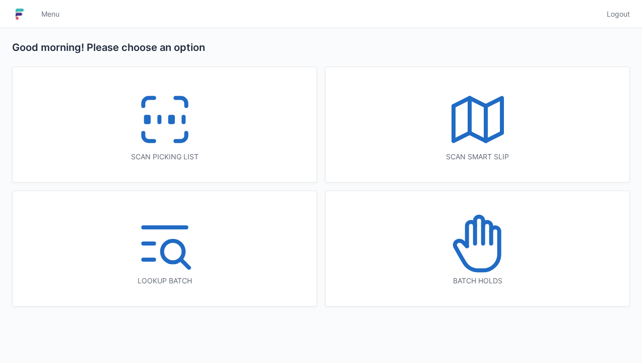
click at [164, 143] on icon at bounding box center [165, 119] width 65 height 65
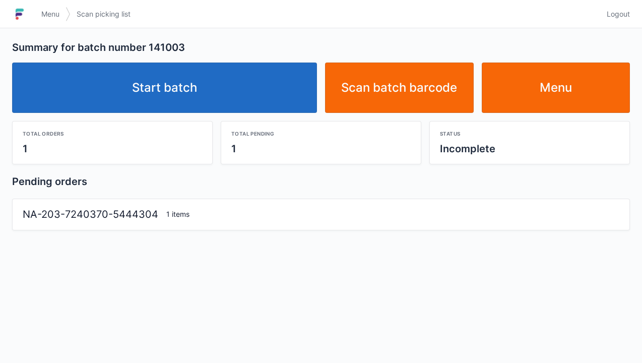
click at [179, 100] on link "Start batch" at bounding box center [164, 88] width 305 height 50
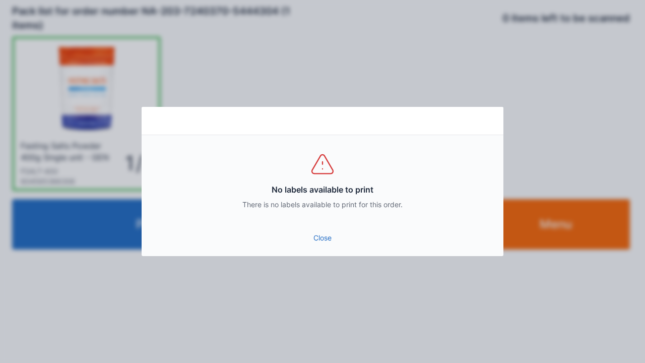
click at [315, 246] on link "Close" at bounding box center [323, 238] width 346 height 18
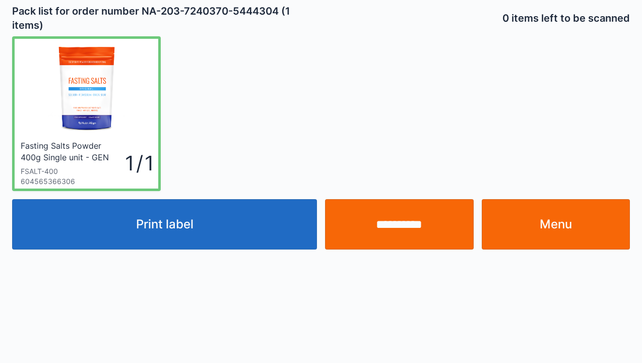
click at [186, 246] on button "Print label" at bounding box center [164, 224] width 305 height 50
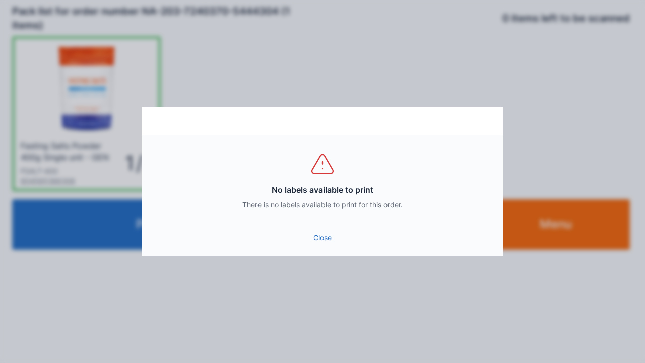
click at [324, 245] on link "Close" at bounding box center [323, 238] width 346 height 18
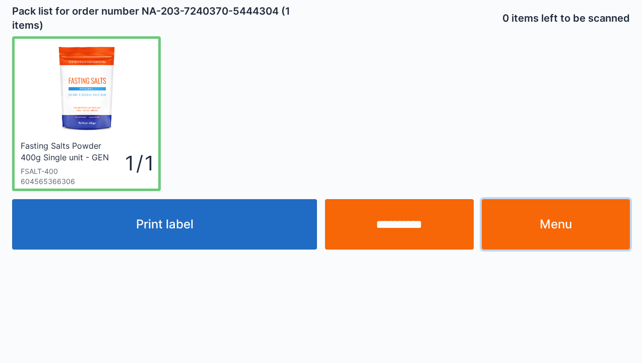
click at [552, 229] on link "Menu" at bounding box center [556, 224] width 149 height 50
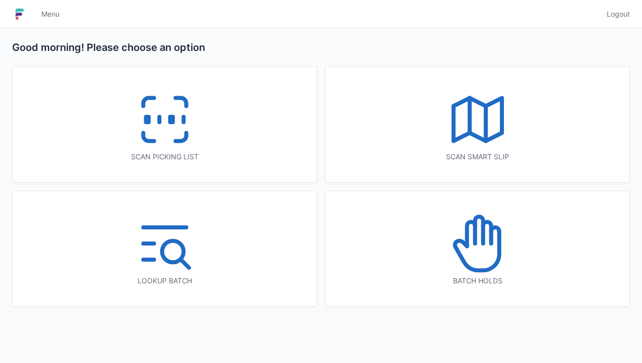
click at [159, 131] on icon at bounding box center [165, 119] width 65 height 65
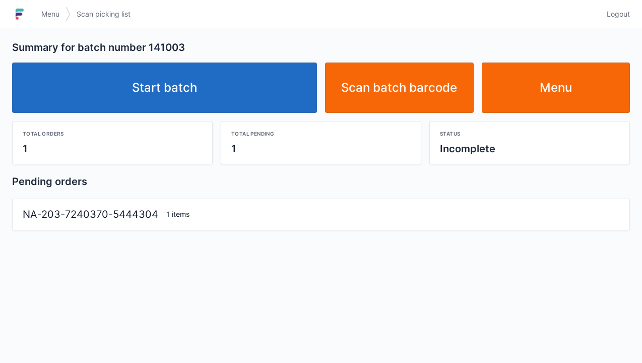
click at [180, 99] on link "Start batch" at bounding box center [164, 88] width 305 height 50
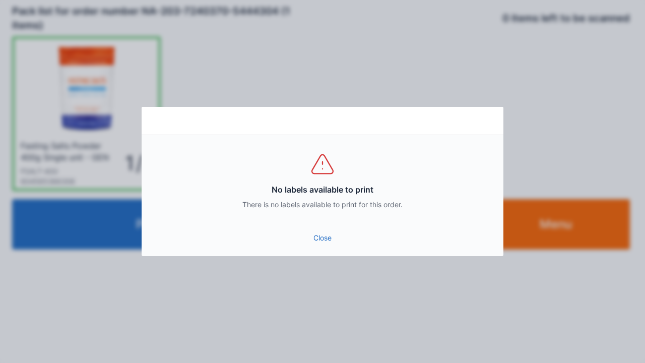
click at [324, 245] on link "Close" at bounding box center [323, 238] width 346 height 18
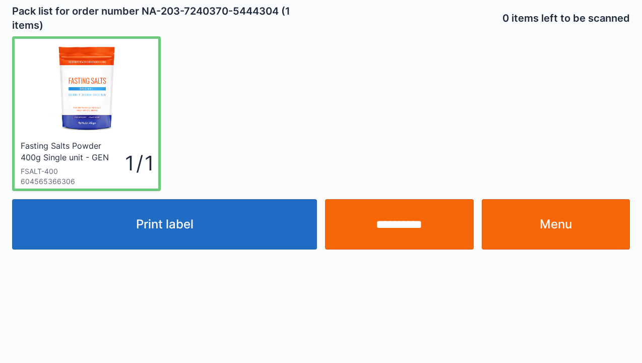
click at [544, 222] on link "Menu" at bounding box center [556, 224] width 149 height 50
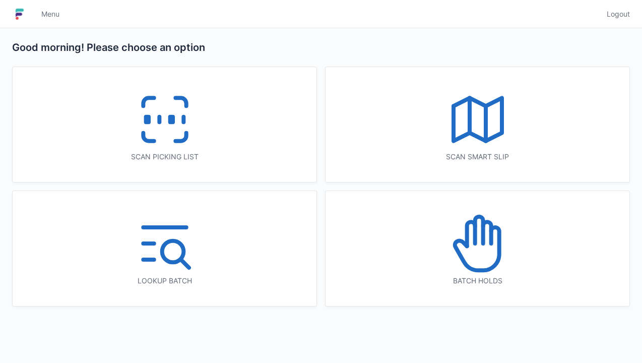
click at [159, 117] on line at bounding box center [159, 120] width 0 height 6
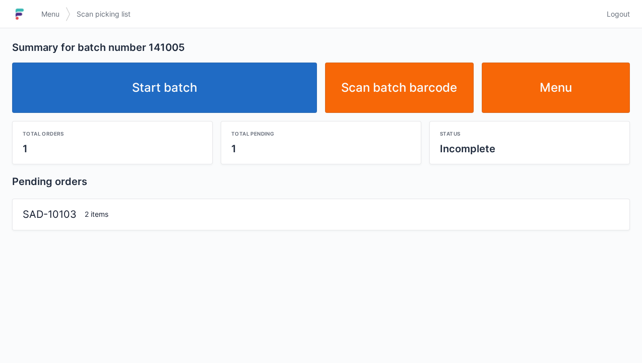
click at [173, 101] on link "Start batch" at bounding box center [164, 88] width 305 height 50
